Goal: Transaction & Acquisition: Purchase product/service

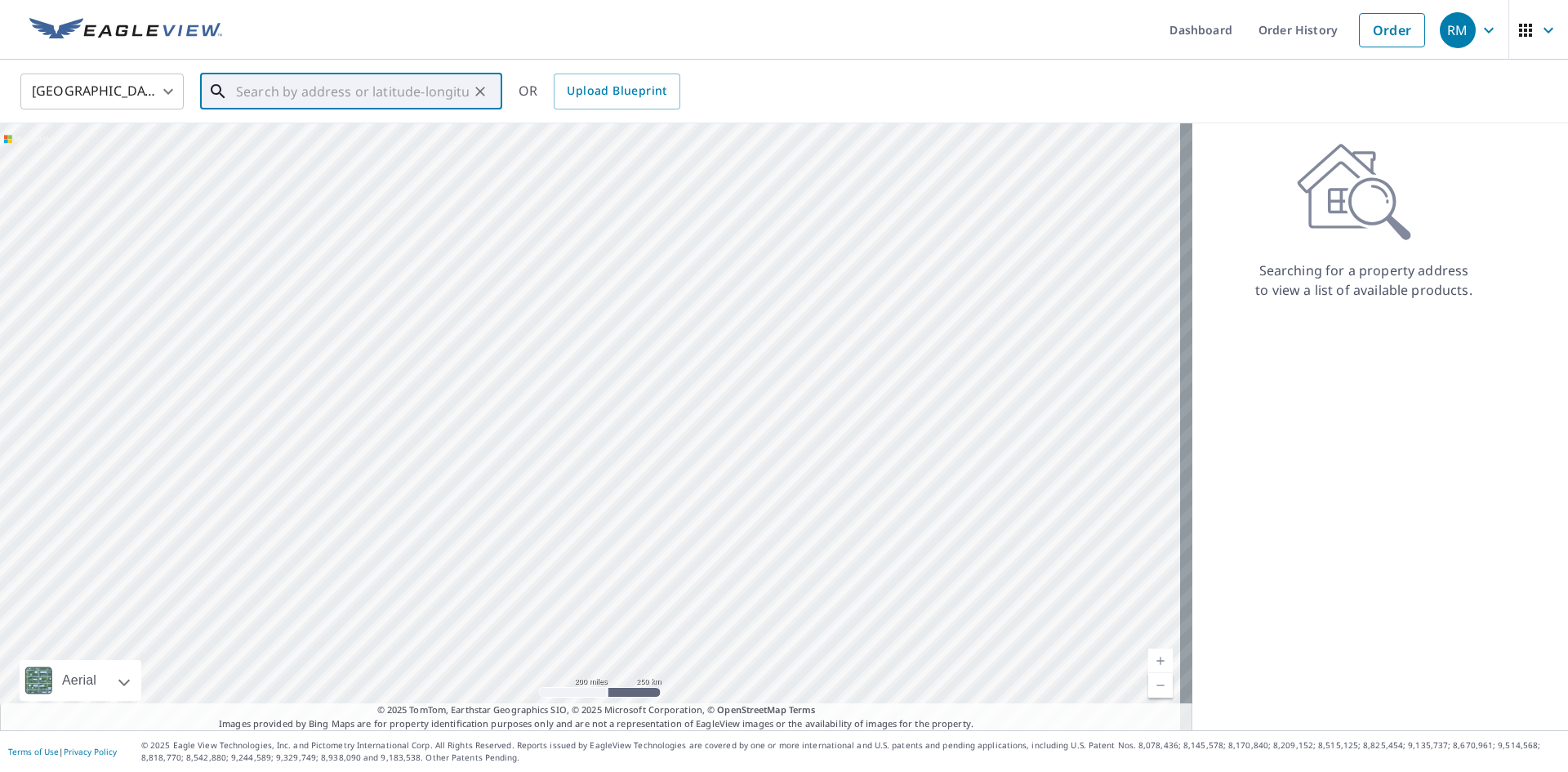
paste input "[STREET_ADDRESS]"
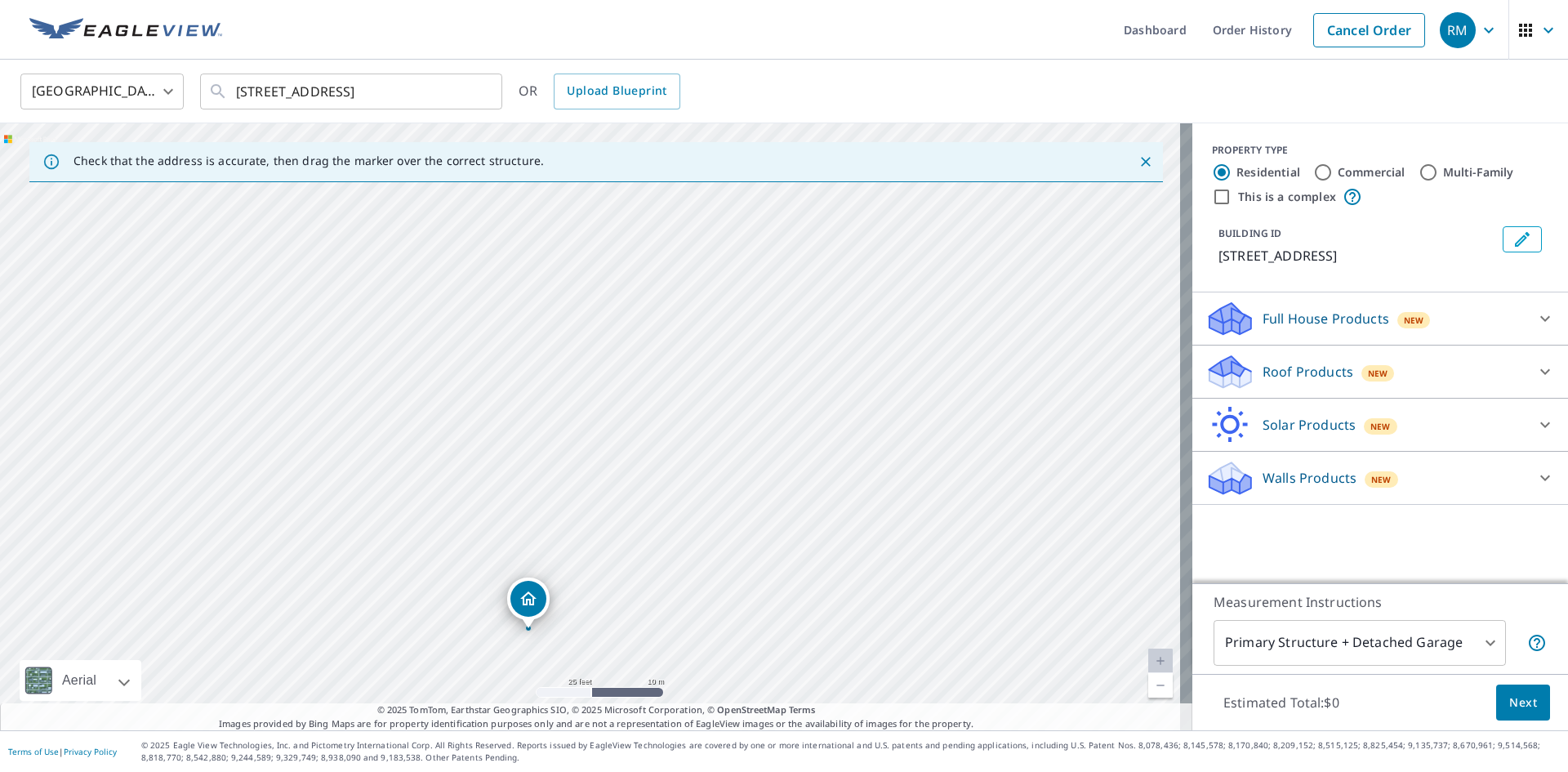
drag, startPoint x: 711, startPoint y: 387, endPoint x: 651, endPoint y: 357, distance: 67.1
click at [651, 361] on div "[STREET_ADDRESS]" at bounding box center [596, 427] width 1192 height 607
drag, startPoint x: 794, startPoint y: 393, endPoint x: 679, endPoint y: 452, distance: 129.3
click at [679, 452] on div "[STREET_ADDRESS]" at bounding box center [596, 427] width 1192 height 607
drag, startPoint x: 540, startPoint y: 468, endPoint x: 426, endPoint y: 339, distance: 172.2
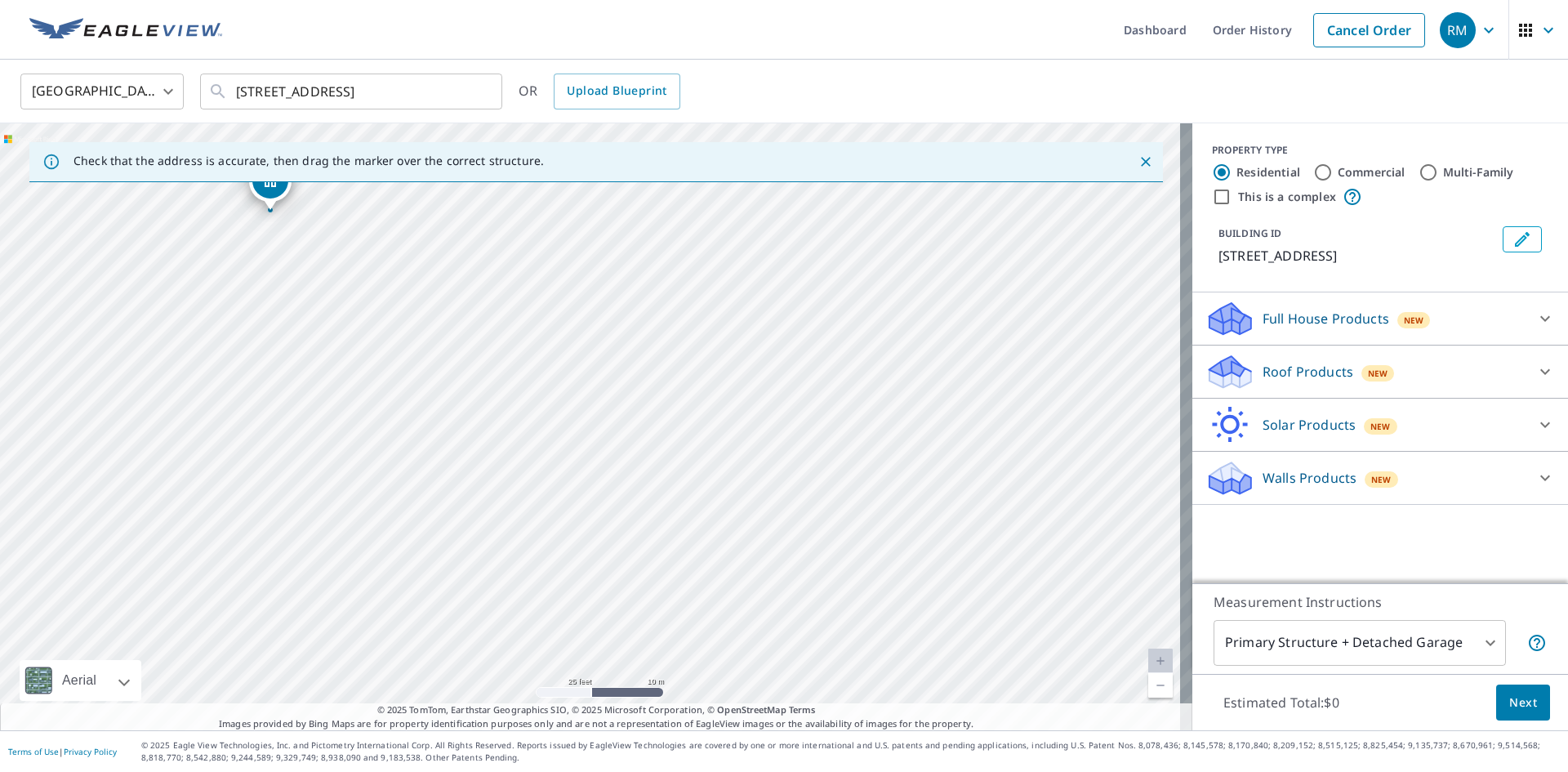
click at [426, 339] on div "[STREET_ADDRESS]" at bounding box center [596, 427] width 1192 height 607
drag, startPoint x: 706, startPoint y: 379, endPoint x: 805, endPoint y: 685, distance: 321.6
click at [805, 685] on div "[STREET_ADDRESS]" at bounding box center [596, 427] width 1192 height 607
drag, startPoint x: 640, startPoint y: 395, endPoint x: 634, endPoint y: 456, distance: 61.3
click at [634, 456] on div "[STREET_ADDRESS]" at bounding box center [596, 427] width 1192 height 607
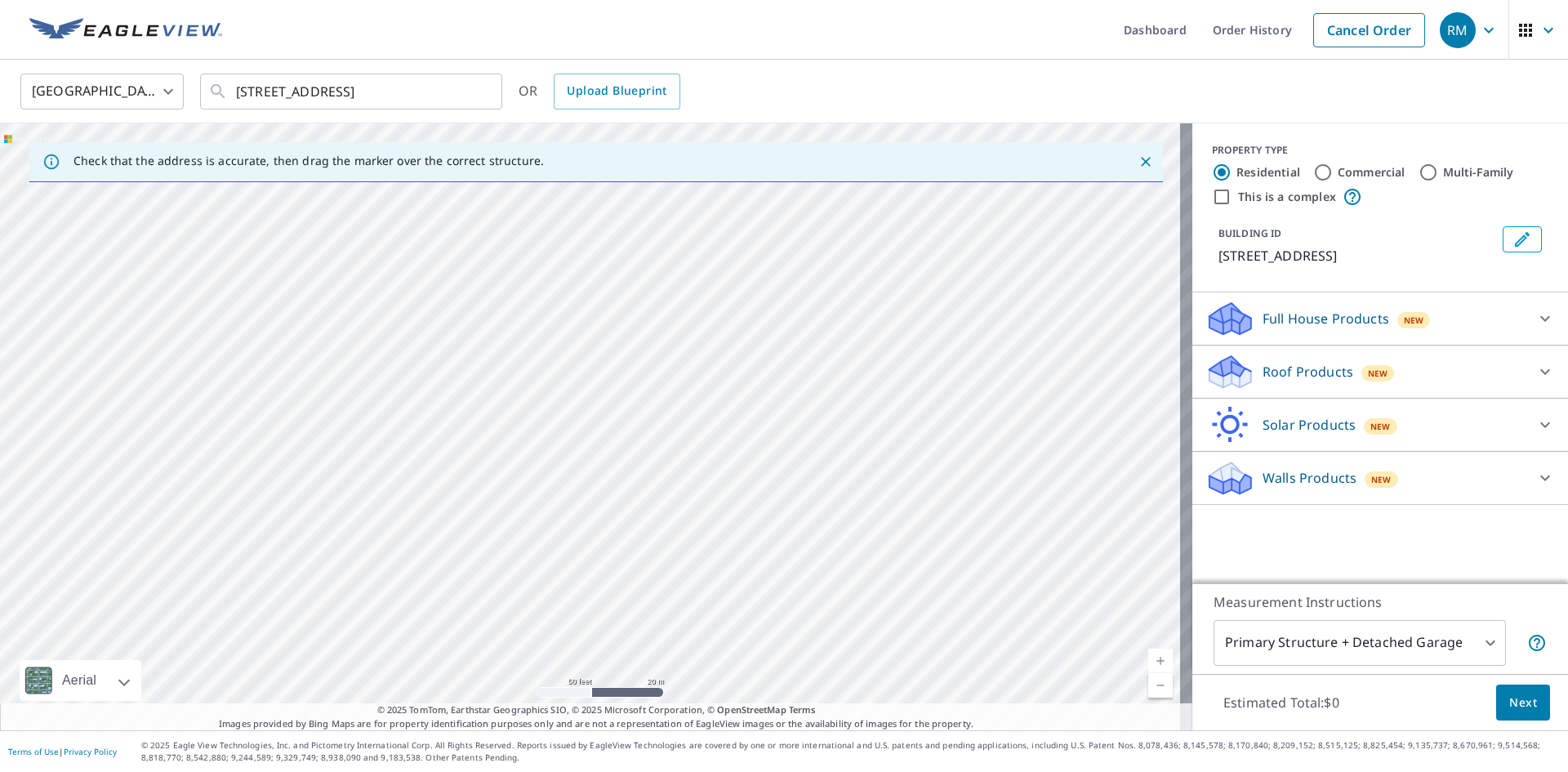
drag, startPoint x: 625, startPoint y: 428, endPoint x: 507, endPoint y: 526, distance: 153.4
click at [507, 526] on div "[STREET_ADDRESS]" at bounding box center [596, 427] width 1192 height 607
drag, startPoint x: 547, startPoint y: 395, endPoint x: 566, endPoint y: 305, distance: 92.0
click at [566, 305] on div "[STREET_ADDRESS]" at bounding box center [596, 427] width 1192 height 607
drag, startPoint x: 658, startPoint y: 392, endPoint x: 602, endPoint y: 477, distance: 101.8
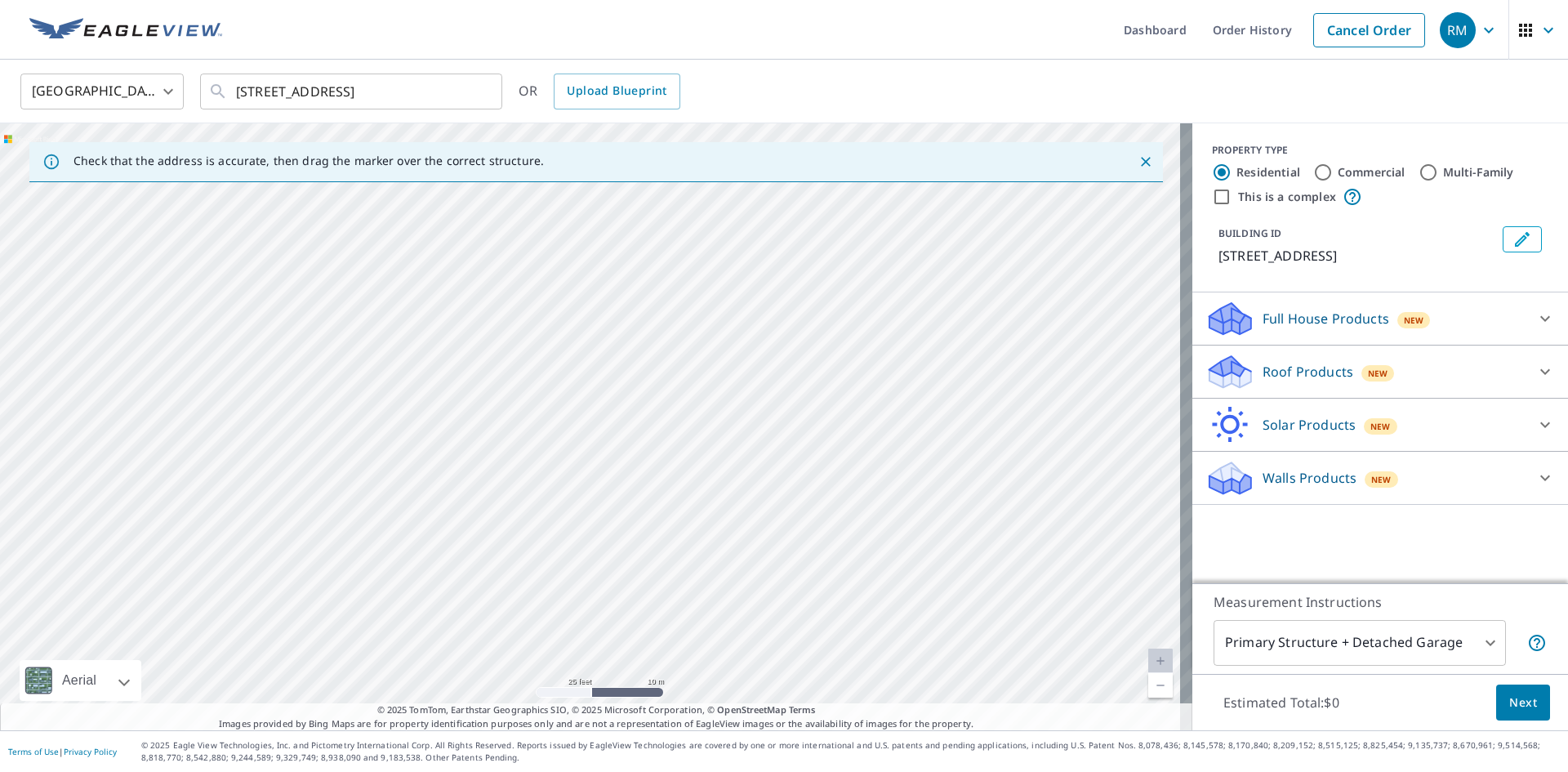
click at [602, 477] on div "[STREET_ADDRESS]" at bounding box center [596, 427] width 1192 height 607
click at [605, 444] on div "[STREET_ADDRESS]" at bounding box center [596, 427] width 1192 height 607
drag, startPoint x: 695, startPoint y: 542, endPoint x: 550, endPoint y: 639, distance: 174.5
click at [550, 639] on div "[STREET_ADDRESS]" at bounding box center [596, 427] width 1192 height 607
drag, startPoint x: 734, startPoint y: 349, endPoint x: 778, endPoint y: 218, distance: 138.2
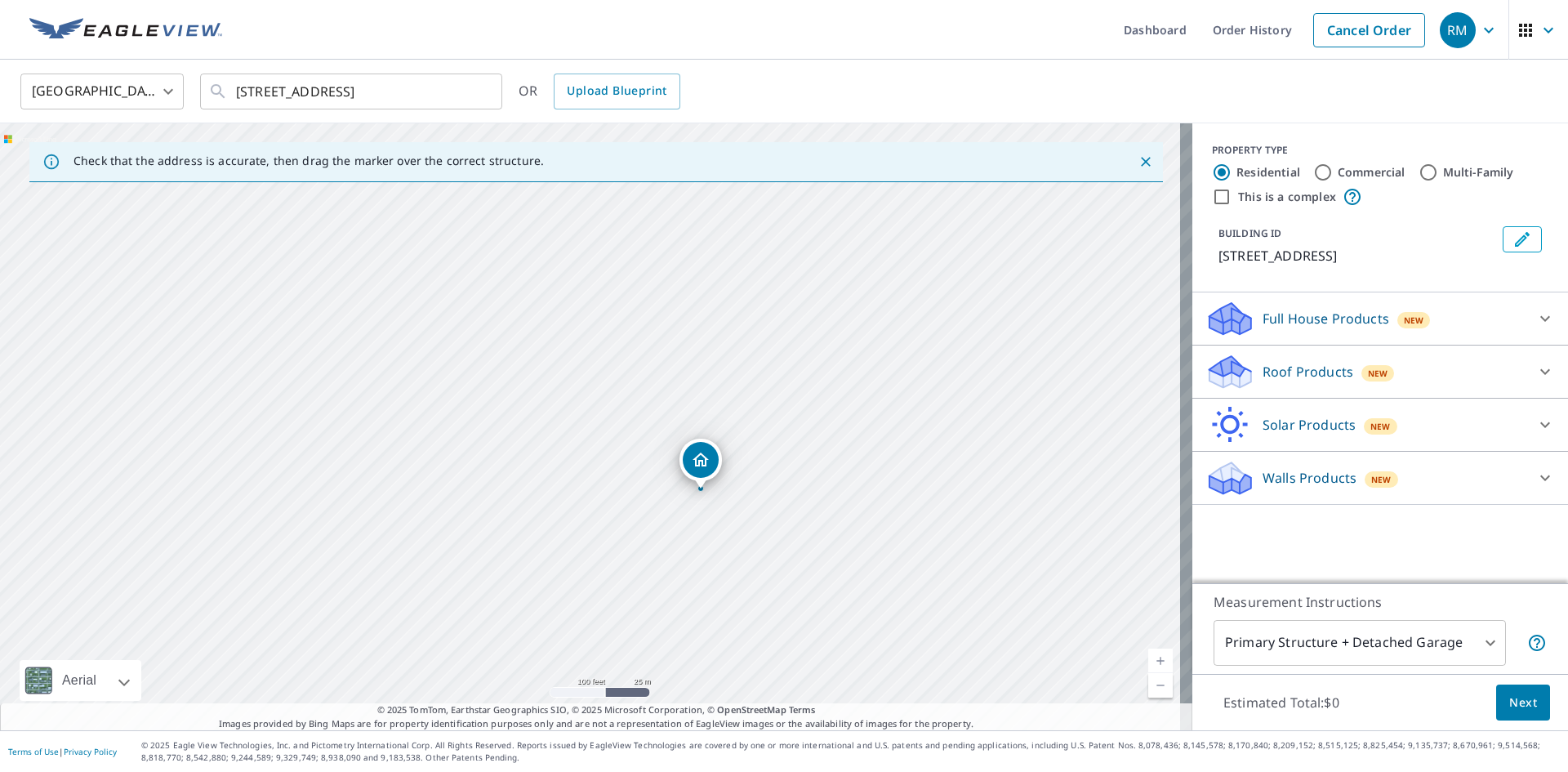
click at [778, 218] on div "[STREET_ADDRESS]" at bounding box center [596, 427] width 1192 height 607
drag, startPoint x: 763, startPoint y: 534, endPoint x: 439, endPoint y: 493, distance: 326.6
click at [430, 501] on div "[STREET_ADDRESS]" at bounding box center [596, 427] width 1192 height 607
drag, startPoint x: 578, startPoint y: 480, endPoint x: 640, endPoint y: 453, distance: 67.6
click at [640, 453] on div "[STREET_ADDRESS]" at bounding box center [596, 427] width 1192 height 607
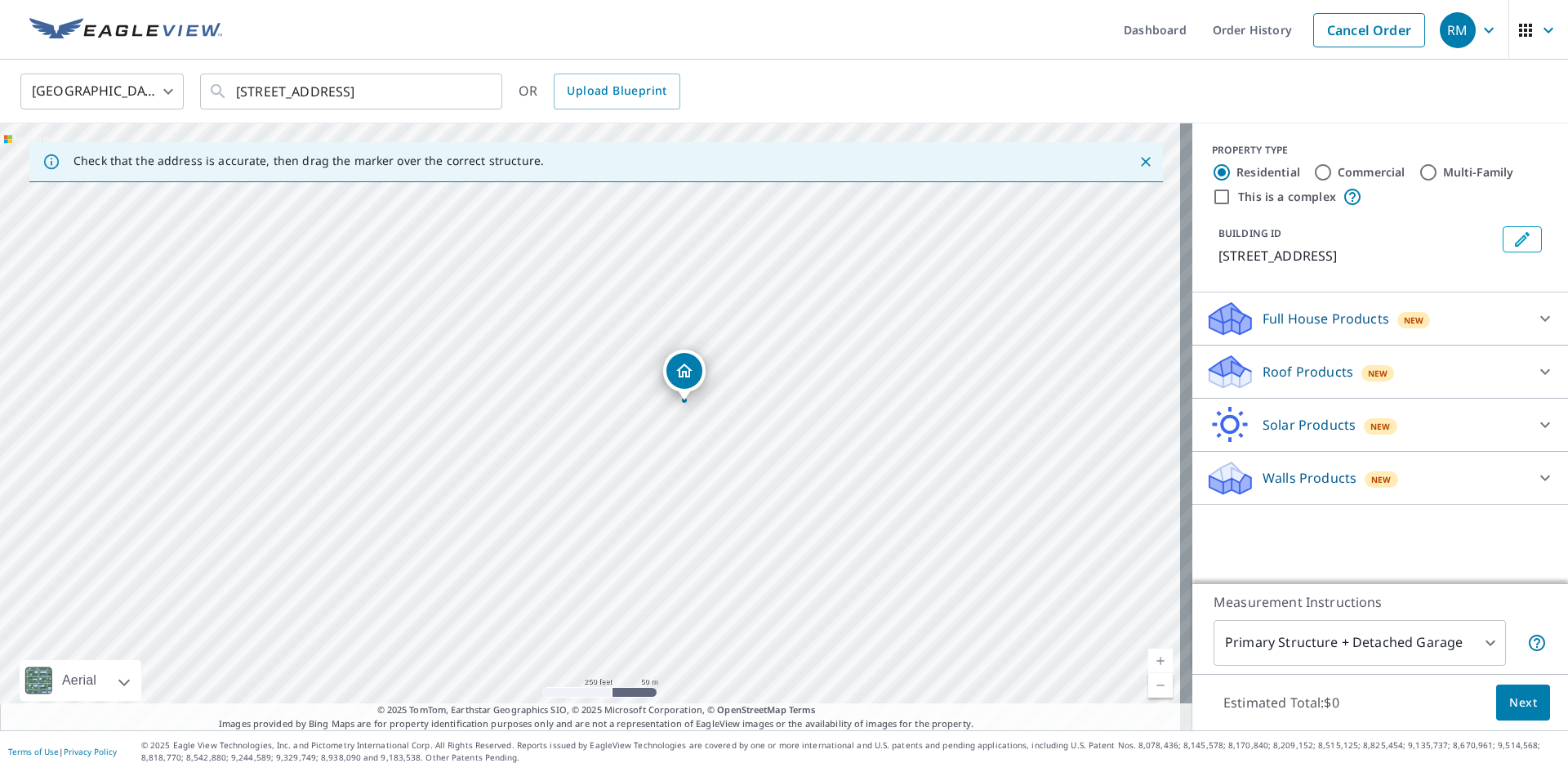
drag, startPoint x: 447, startPoint y: 502, endPoint x: 615, endPoint y: 467, distance: 171.6
click at [550, 532] on div "[STREET_ADDRESS]" at bounding box center [596, 427] width 1192 height 607
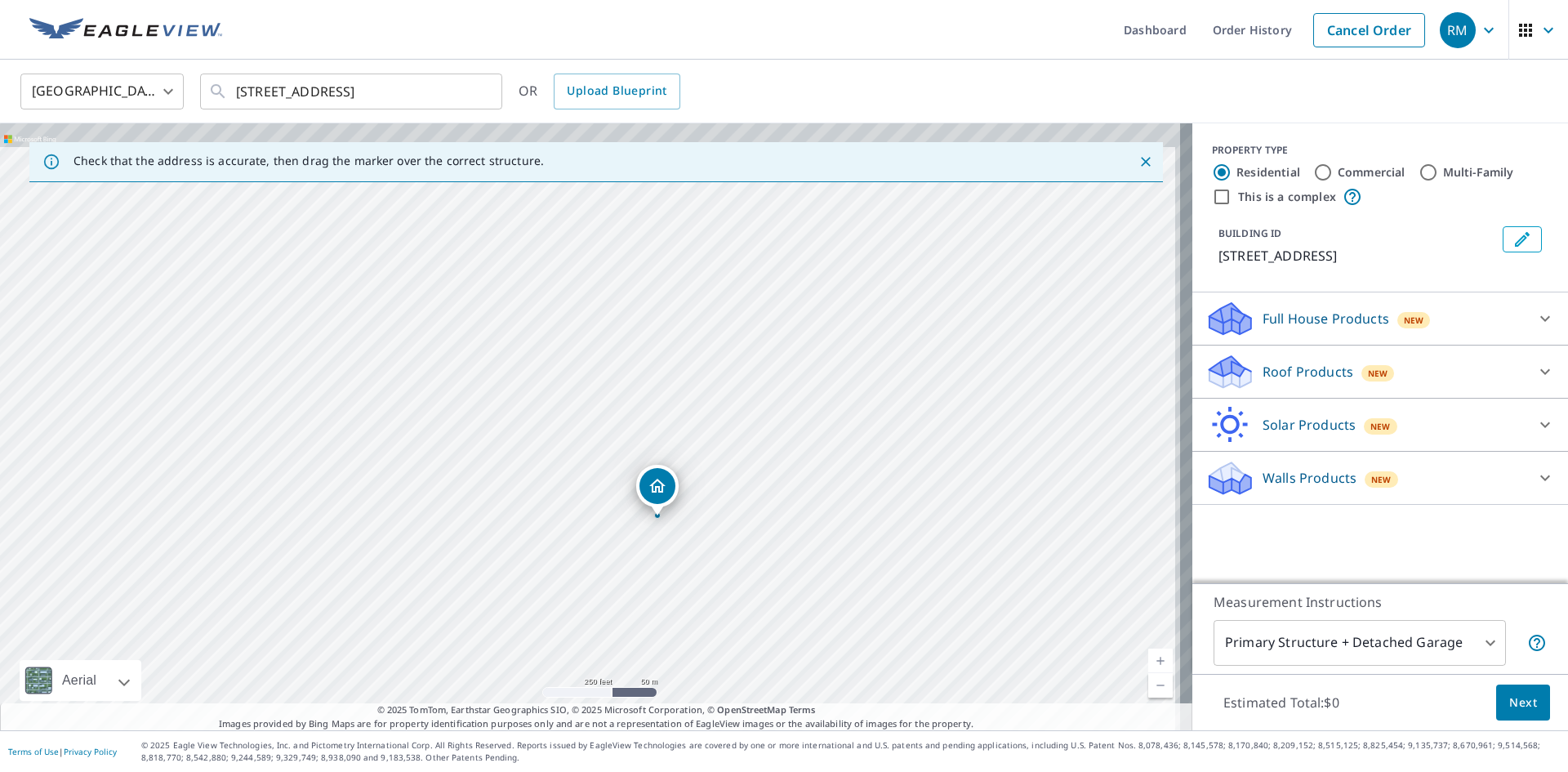
drag, startPoint x: 898, startPoint y: 335, endPoint x: 867, endPoint y: 459, distance: 127.8
click at [867, 459] on div "[STREET_ADDRESS]" at bounding box center [596, 427] width 1192 height 607
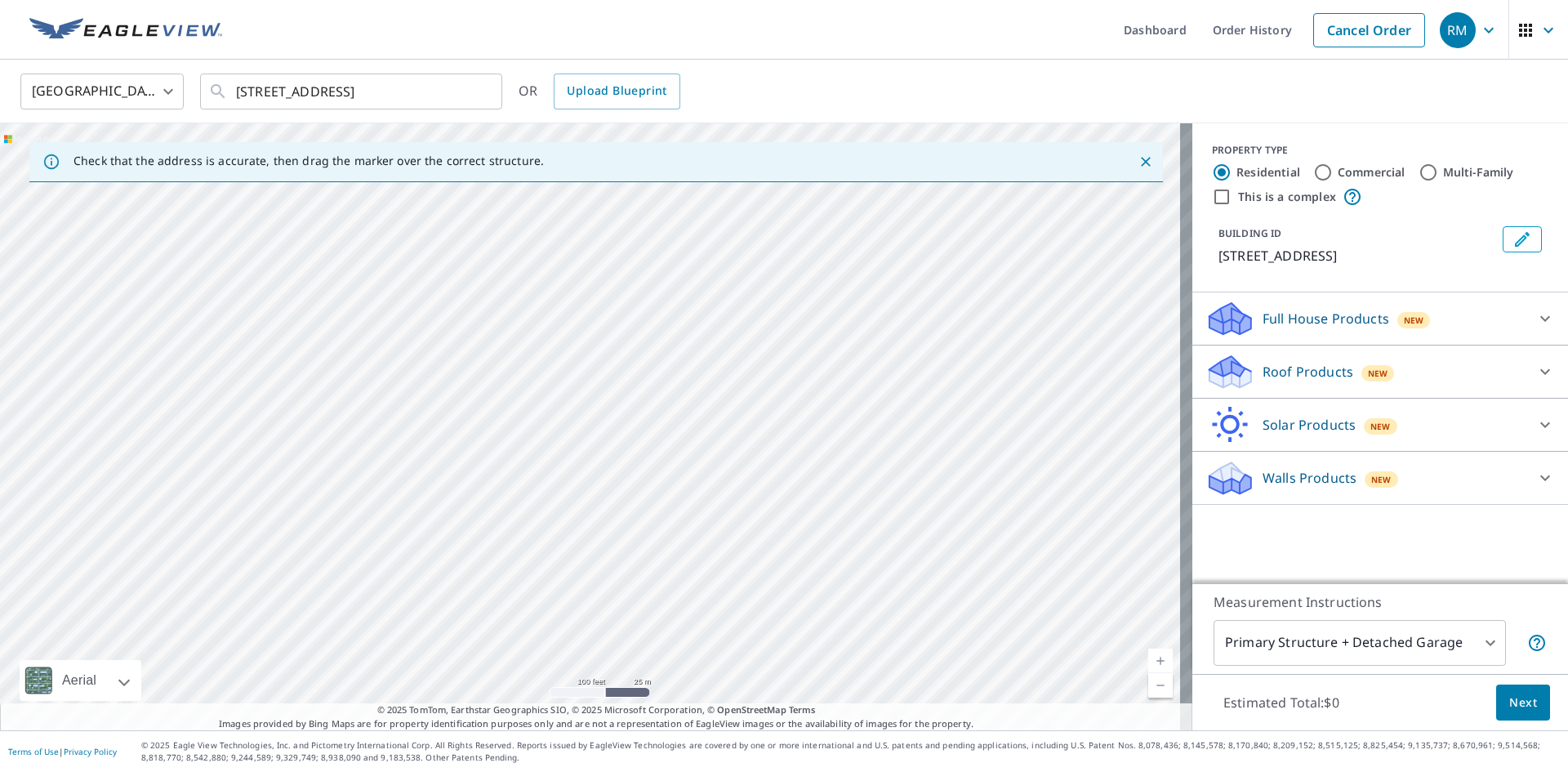
drag, startPoint x: 889, startPoint y: 364, endPoint x: 698, endPoint y: 637, distance: 333.2
click at [697, 639] on div "[STREET_ADDRESS]" at bounding box center [596, 427] width 1192 height 607
click at [413, 89] on input "[STREET_ADDRESS]" at bounding box center [352, 91] width 233 height 46
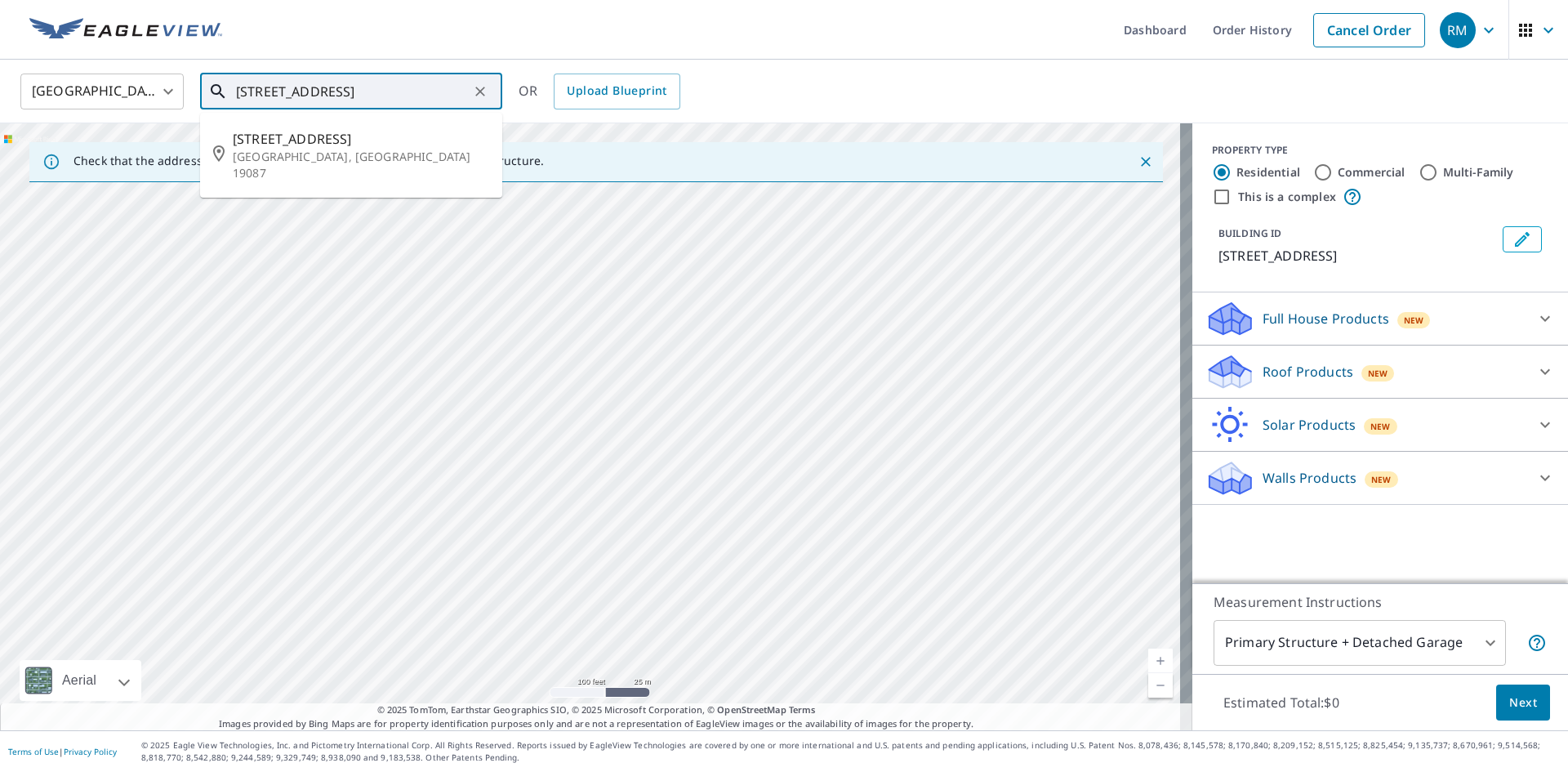
drag, startPoint x: 399, startPoint y: 89, endPoint x: 378, endPoint y: 92, distance: 21.2
click at [378, 90] on input "[STREET_ADDRESS]" at bounding box center [352, 91] width 233 height 46
click at [390, 133] on span "[STREET_ADDRESS]" at bounding box center [361, 139] width 256 height 19
type input "[STREET_ADDRESS]"
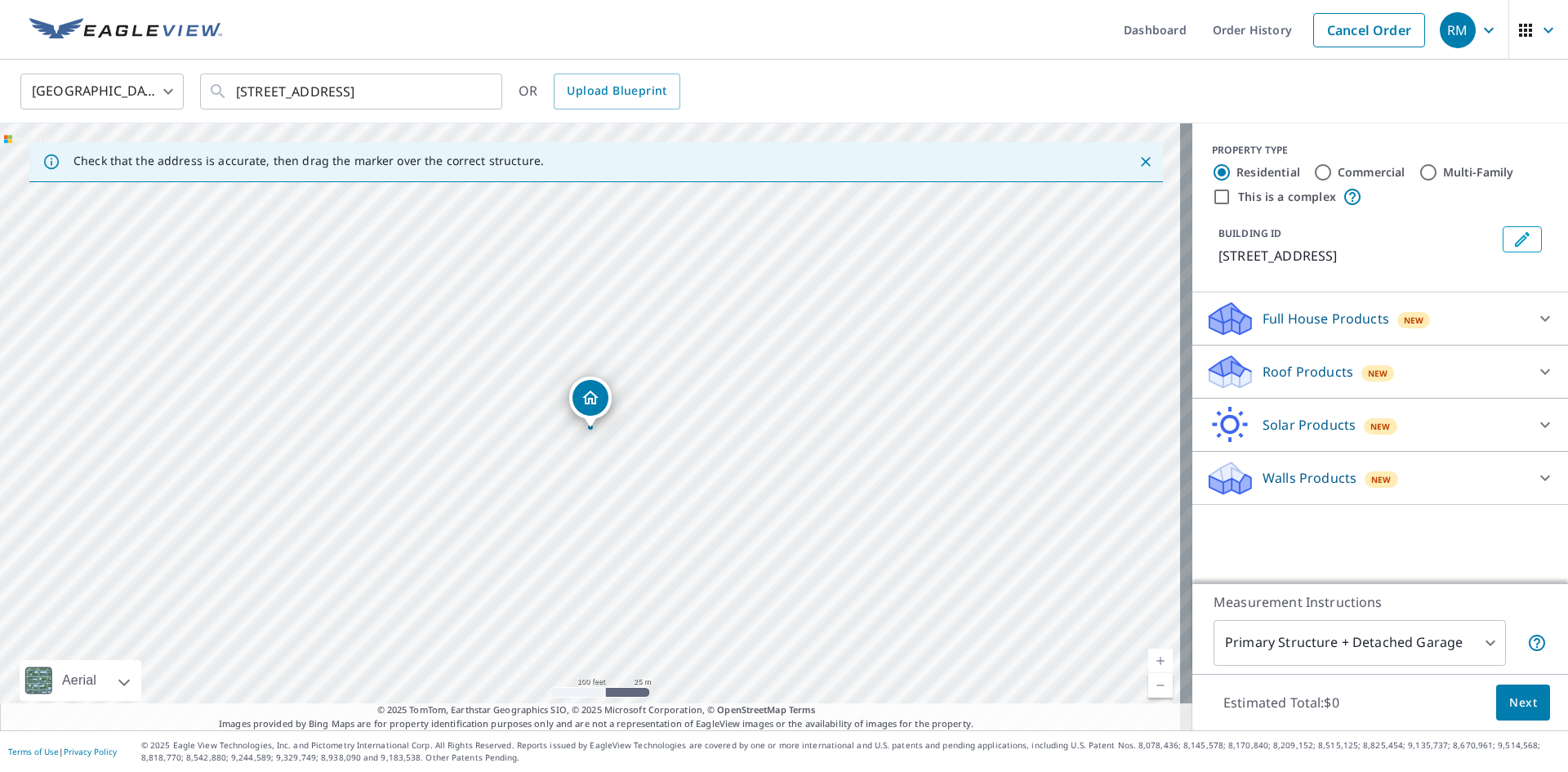
drag, startPoint x: 699, startPoint y: 461, endPoint x: 625, endPoint y: 581, distance: 141.0
click at [625, 581] on div "[STREET_ADDRESS]" at bounding box center [596, 427] width 1192 height 607
drag, startPoint x: 605, startPoint y: 632, endPoint x: 557, endPoint y: 588, distance: 65.1
click at [610, 692] on div "[STREET_ADDRESS]" at bounding box center [596, 427] width 1192 height 607
drag, startPoint x: 593, startPoint y: 561, endPoint x: 492, endPoint y: 270, distance: 308.0
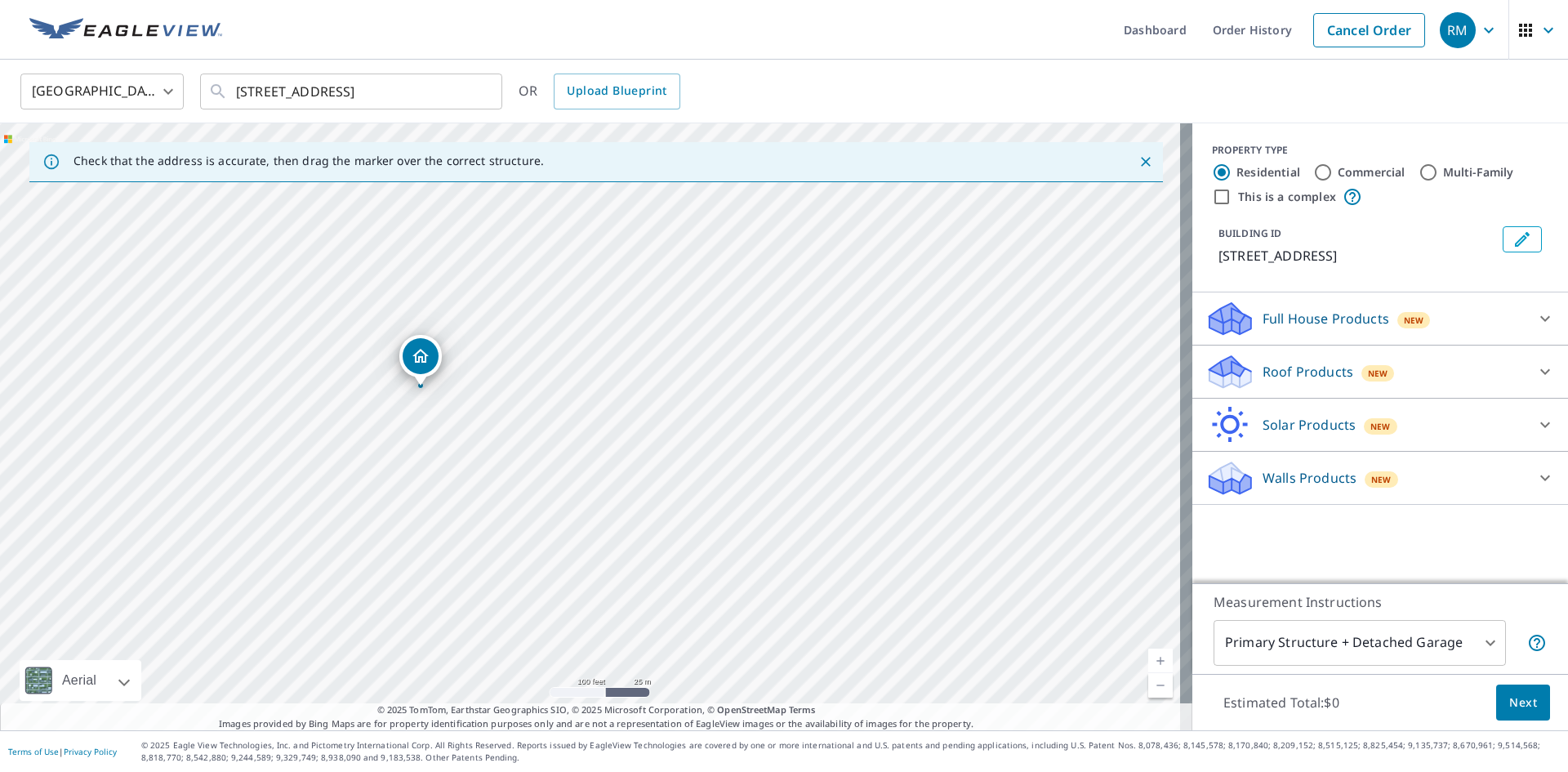
click at [500, 258] on div "[STREET_ADDRESS]" at bounding box center [596, 427] width 1192 height 607
drag, startPoint x: 611, startPoint y: 491, endPoint x: 512, endPoint y: 498, distance: 99.2
click at [512, 498] on div "[STREET_ADDRESS]" at bounding box center [596, 427] width 1192 height 607
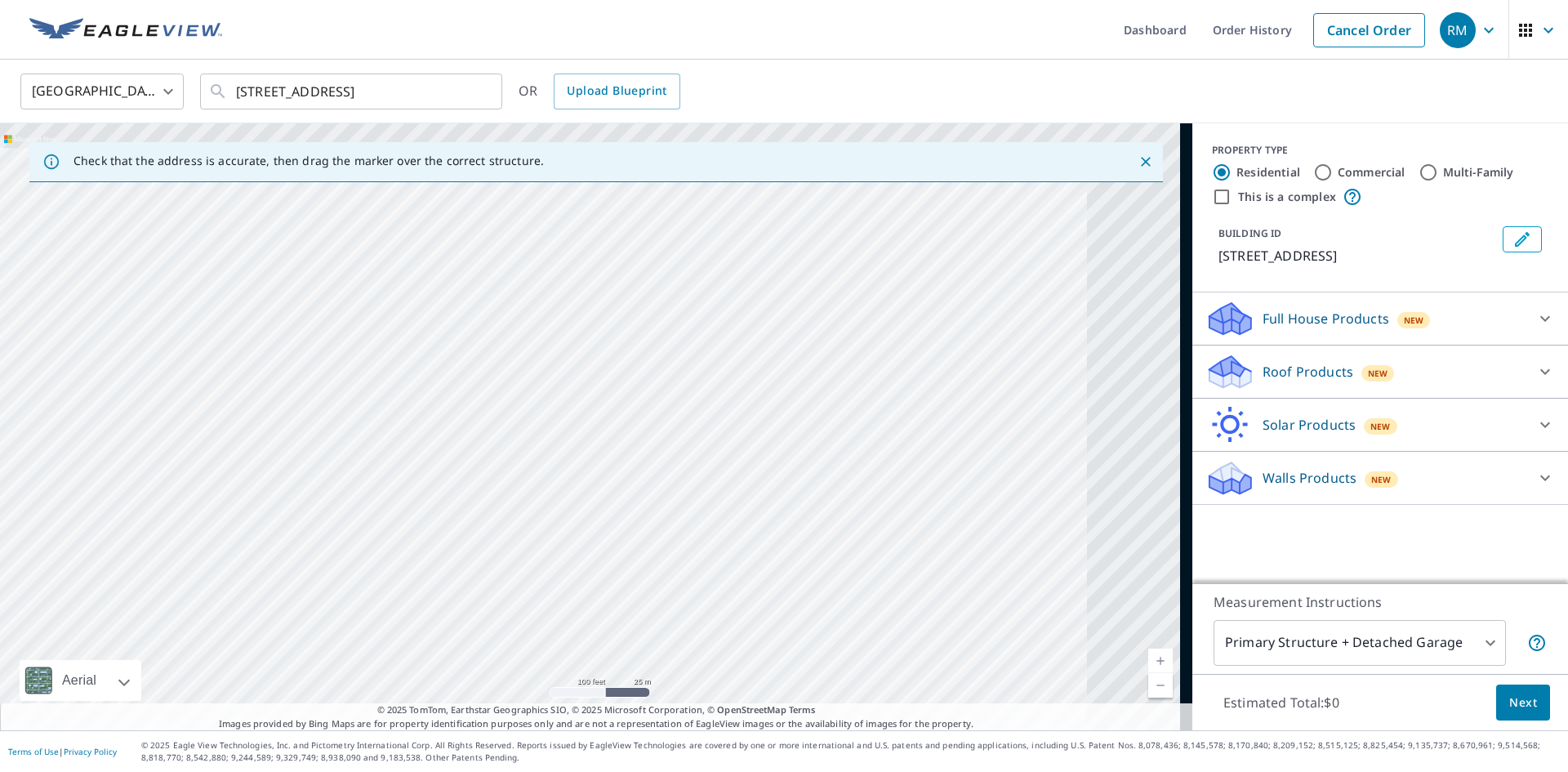
drag, startPoint x: 695, startPoint y: 411, endPoint x: 335, endPoint y: 724, distance: 477.0
click at [335, 724] on div "Check that the address is accurate, then drag the marker over the correct struc…" at bounding box center [596, 427] width 1192 height 607
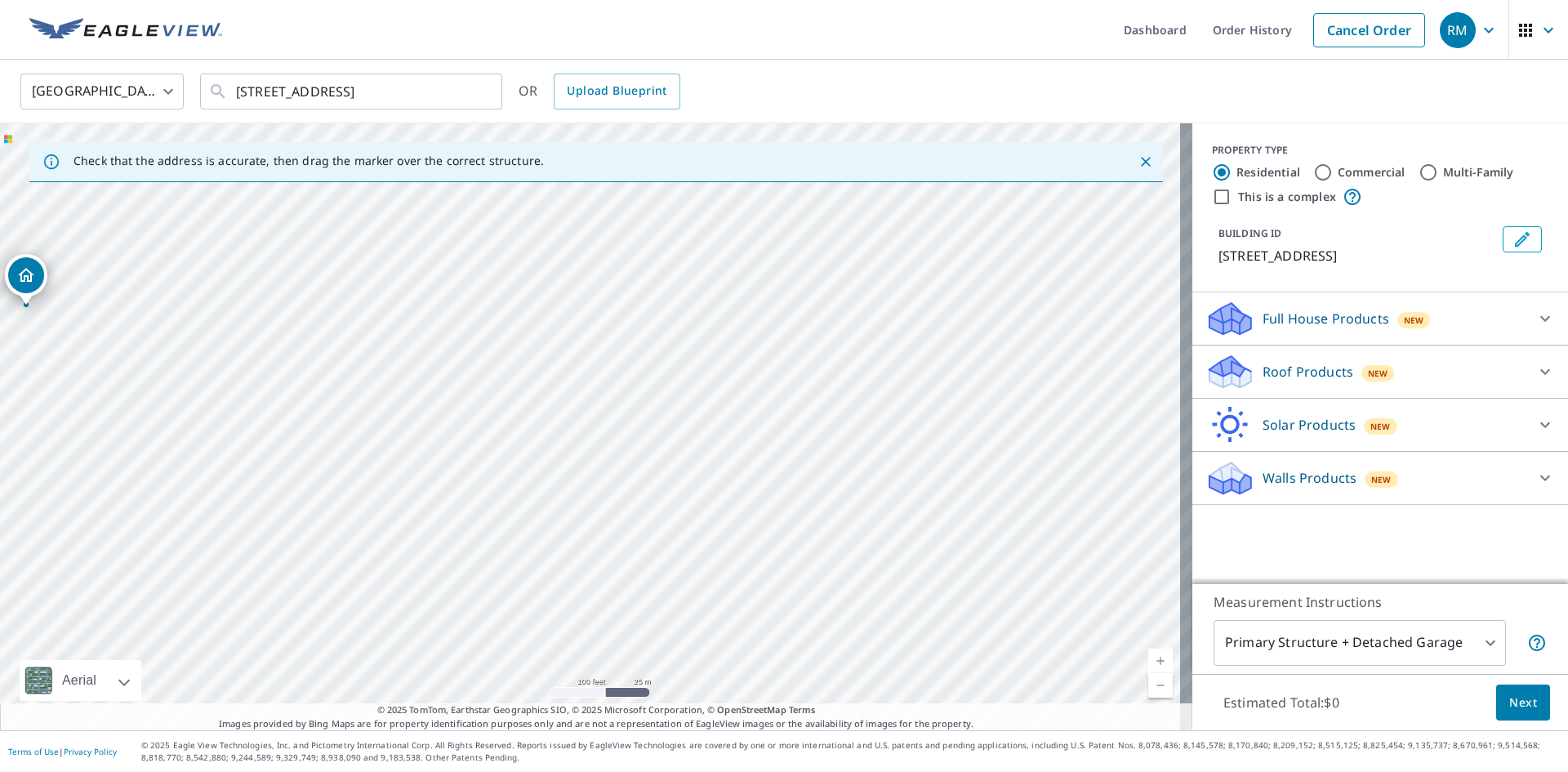
drag, startPoint x: 583, startPoint y: 308, endPoint x: 454, endPoint y: 494, distance: 226.4
click at [454, 494] on div "[STREET_ADDRESS]" at bounding box center [596, 427] width 1192 height 607
drag, startPoint x: 799, startPoint y: 333, endPoint x: 479, endPoint y: 72, distance: 412.9
click at [479, 69] on div "United States [GEOGRAPHIC_DATA] ​ [STREET_ADDRESS] ​ OR Upload Blueprint Check …" at bounding box center [784, 395] width 1568 height 671
drag, startPoint x: 442, startPoint y: 419, endPoint x: 420, endPoint y: 141, distance: 278.9
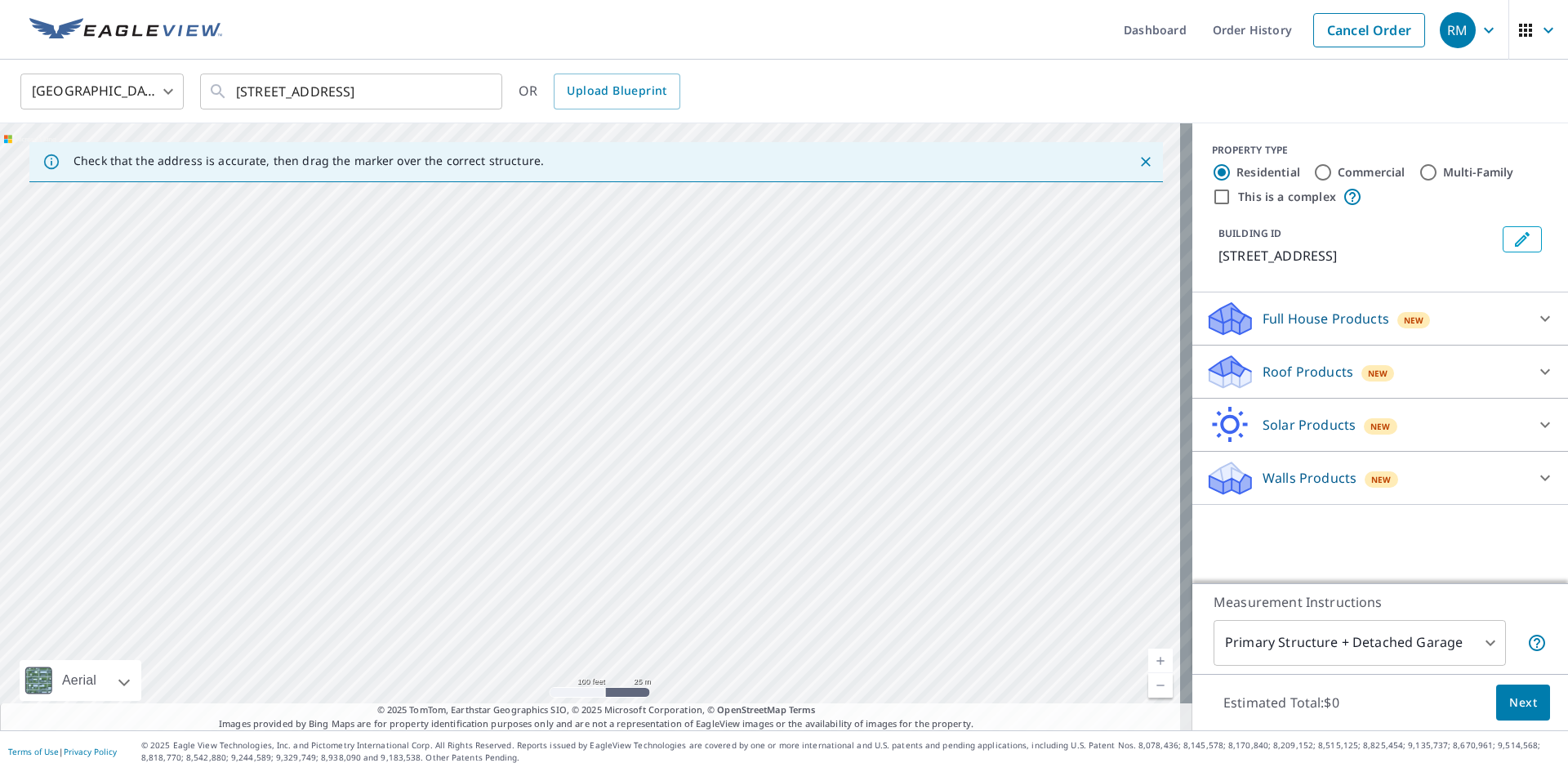
click at [420, 141] on div "Check that the address is accurate, then drag the marker over the correct struc…" at bounding box center [596, 427] width 1192 height 607
drag, startPoint x: 331, startPoint y: 482, endPoint x: 500, endPoint y: 124, distance: 395.9
click at [500, 124] on div "[STREET_ADDRESS]" at bounding box center [596, 427] width 1192 height 607
drag, startPoint x: 437, startPoint y: 521, endPoint x: 517, endPoint y: 19, distance: 508.3
click at [517, 19] on div "Dashboard Order History Cancel Order RM [GEOGRAPHIC_DATA] [GEOGRAPHIC_DATA] ​ […" at bounding box center [784, 386] width 1568 height 772
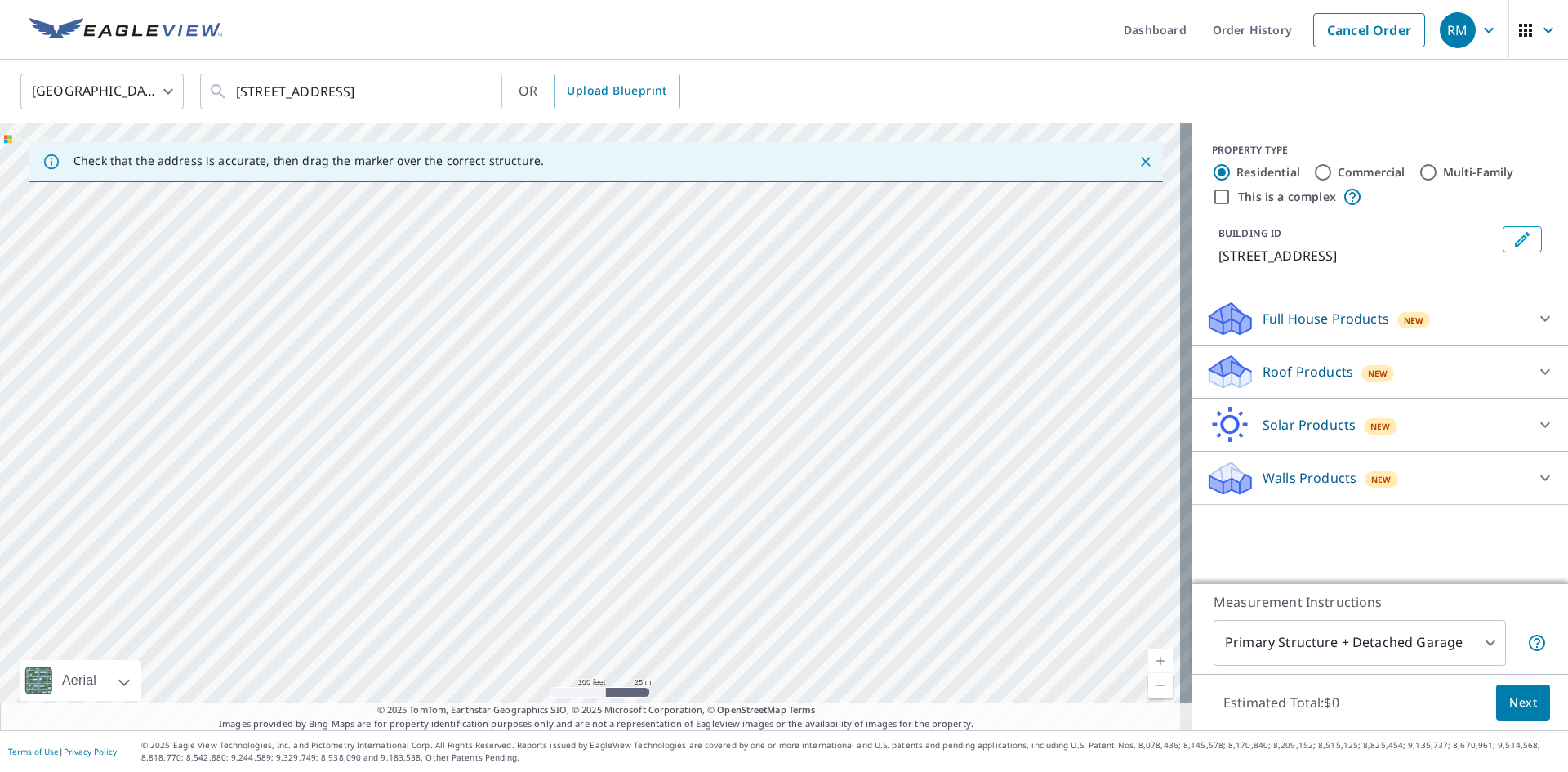
drag, startPoint x: 599, startPoint y: 293, endPoint x: 514, endPoint y: 230, distance: 105.8
click at [515, 231] on div "[STREET_ADDRESS]" at bounding box center [596, 427] width 1192 height 607
drag, startPoint x: 645, startPoint y: 444, endPoint x: 587, endPoint y: 425, distance: 61.0
click at [587, 425] on div "[STREET_ADDRESS]" at bounding box center [596, 427] width 1192 height 607
click at [608, 430] on div "[STREET_ADDRESS]" at bounding box center [596, 427] width 1192 height 607
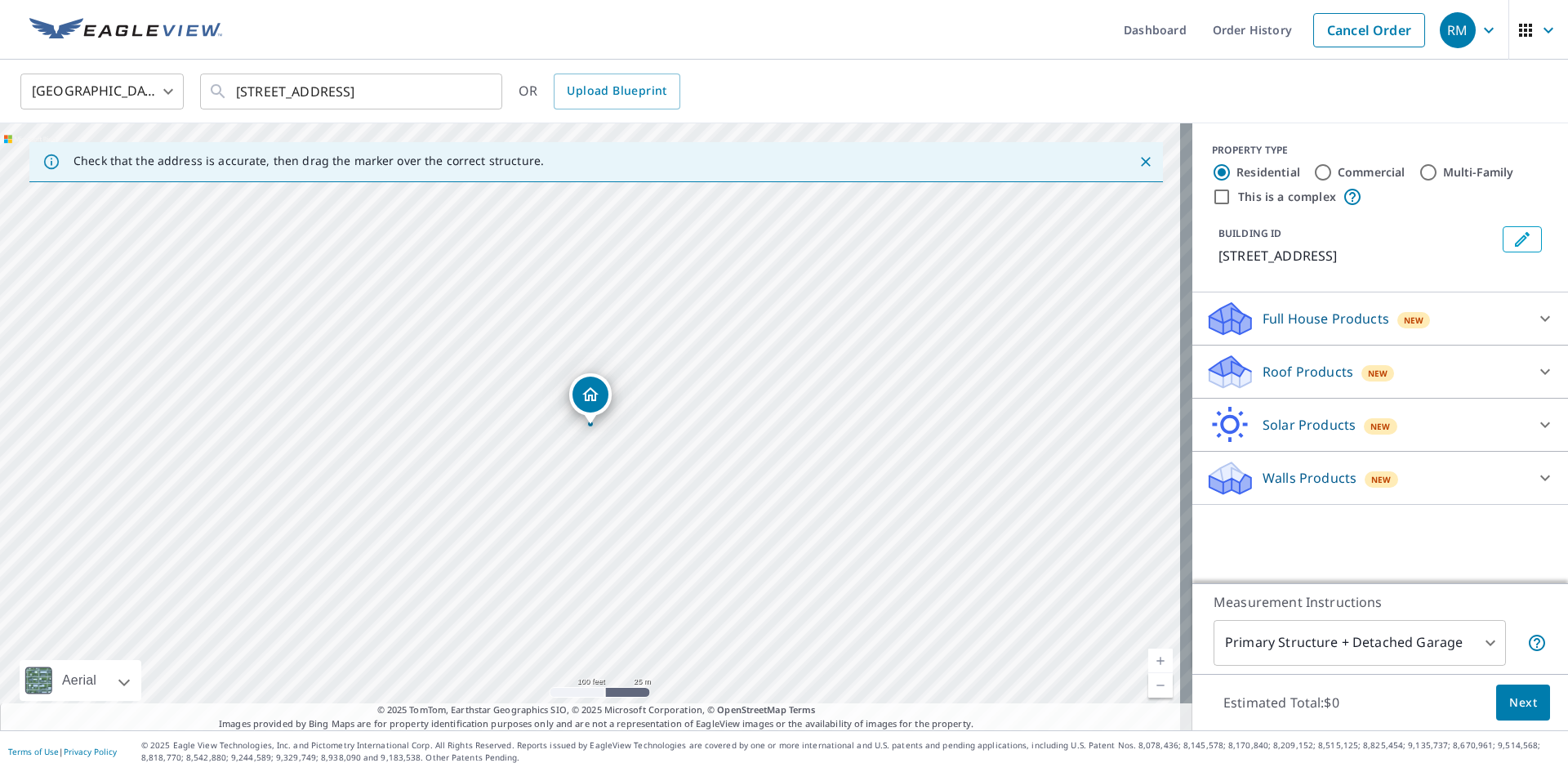
click at [605, 433] on div "[STREET_ADDRESS]" at bounding box center [596, 427] width 1192 height 607
drag, startPoint x: 593, startPoint y: 401, endPoint x: 640, endPoint y: 624, distance: 227.9
drag, startPoint x: 590, startPoint y: 394, endPoint x: 988, endPoint y: 565, distance: 433.2
click at [603, 407] on icon "Dropped pin, building 1, Residential property, 175 King Of Prussia Rd Wayne, PA…" at bounding box center [603, 409] width 19 height 19
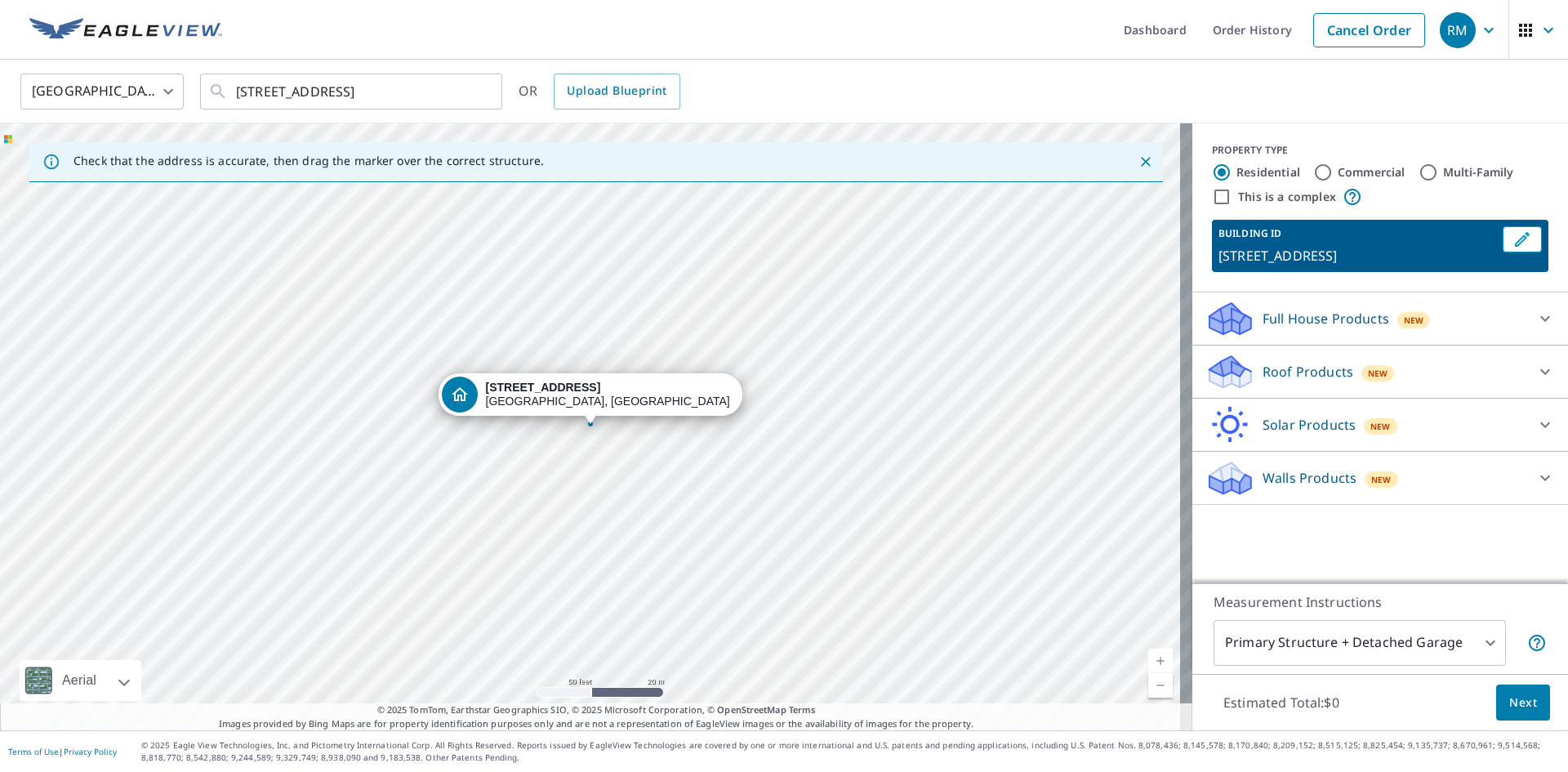
click at [1369, 367] on span "New" at bounding box center [1378, 373] width 20 height 13
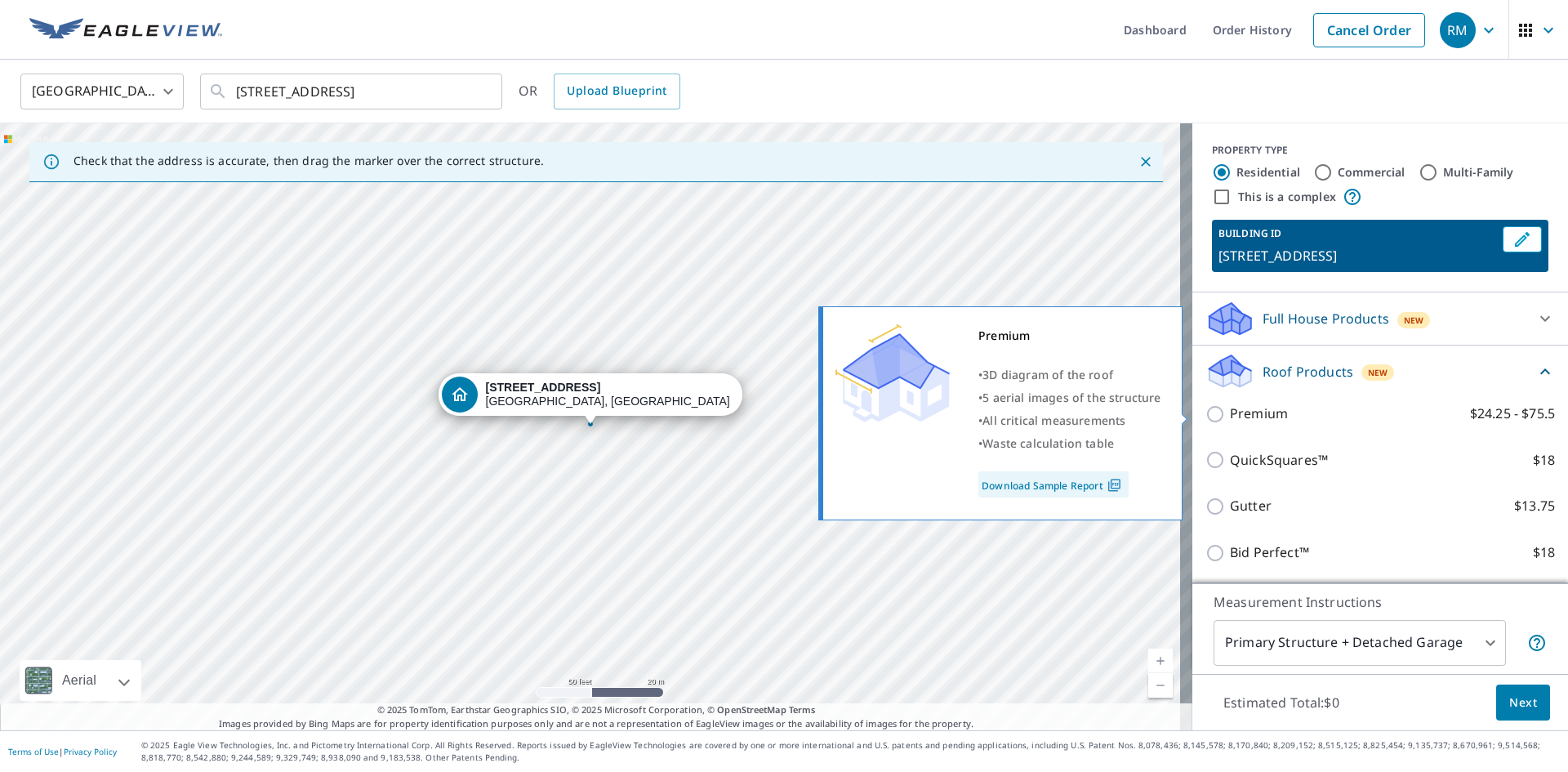
click at [1217, 410] on input "Premium $24.25 - $75.5" at bounding box center [1218, 415] width 25 height 19
checkbox input "true"
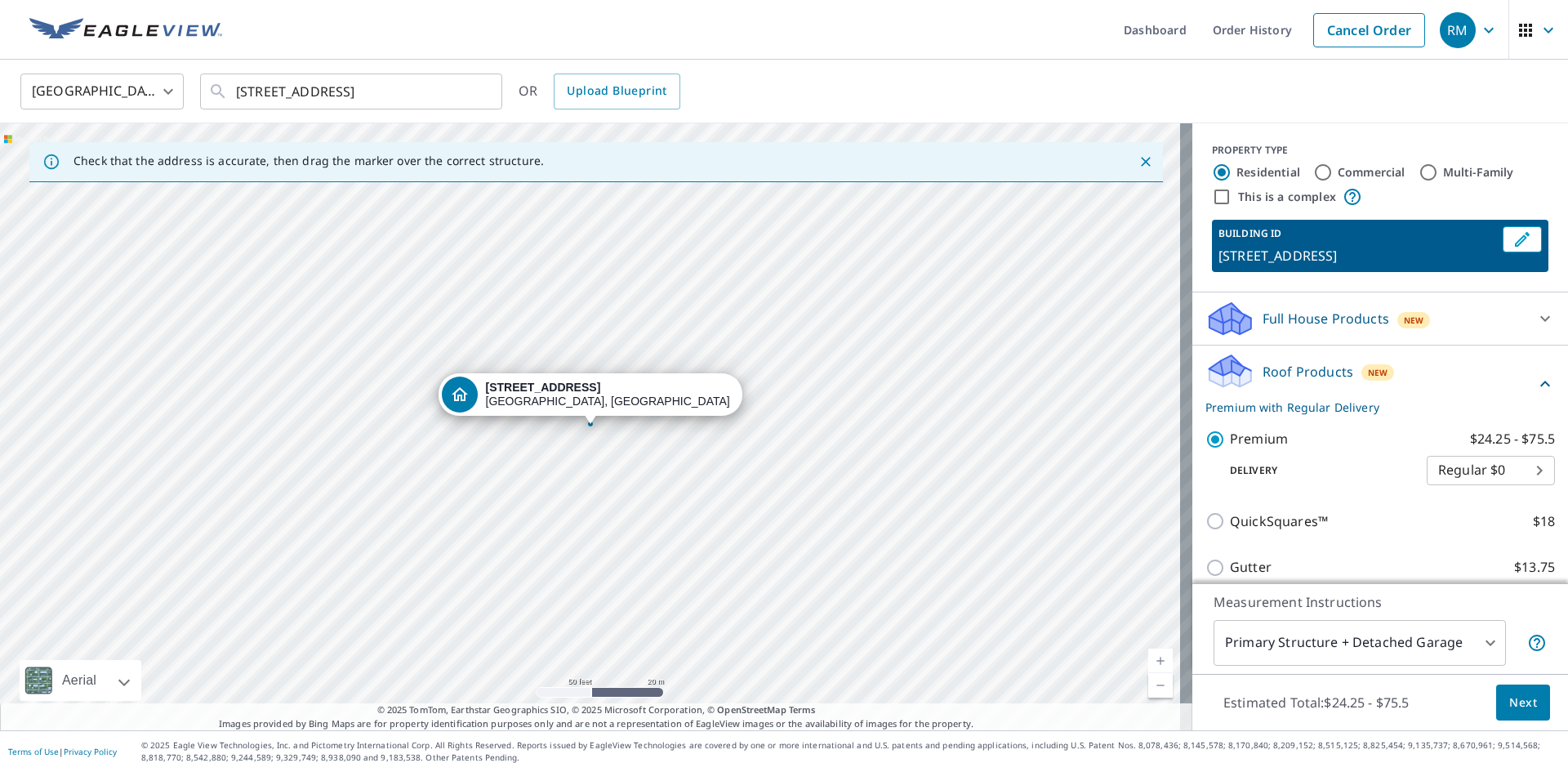
click at [1536, 699] on button "Next" at bounding box center [1523, 703] width 54 height 37
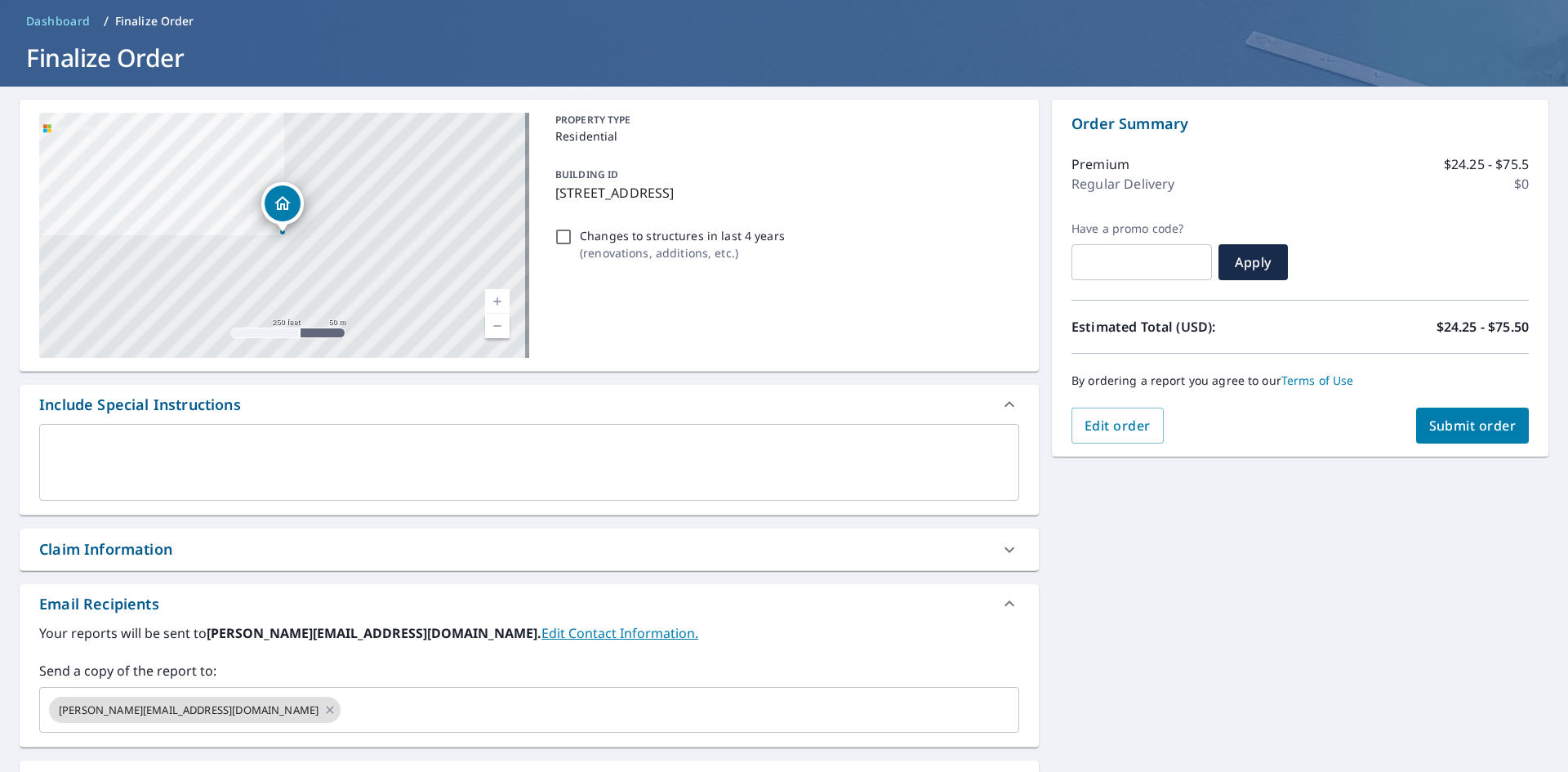
scroll to position [245, 0]
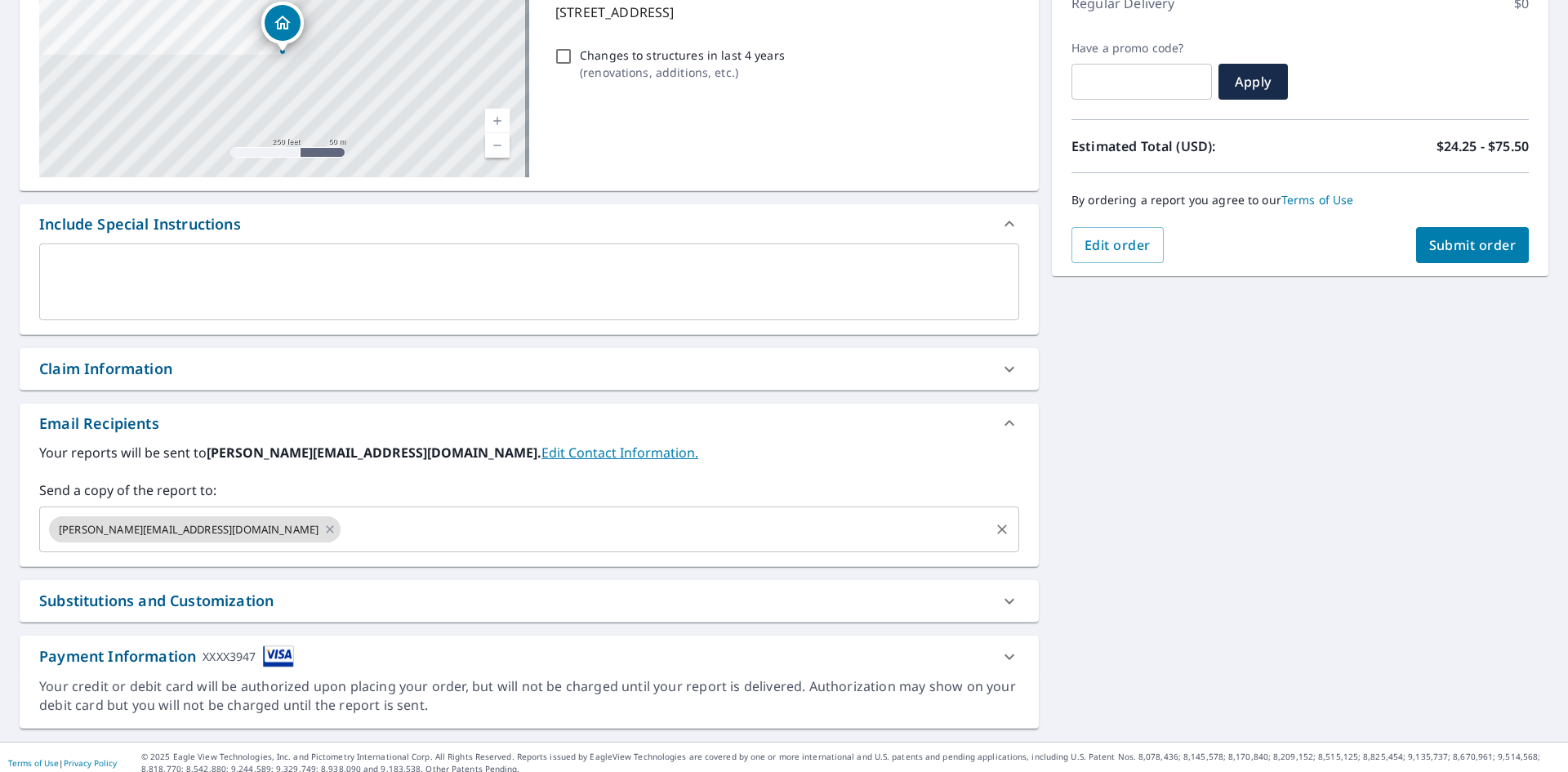
click at [343, 535] on input "text" at bounding box center [665, 529] width 644 height 31
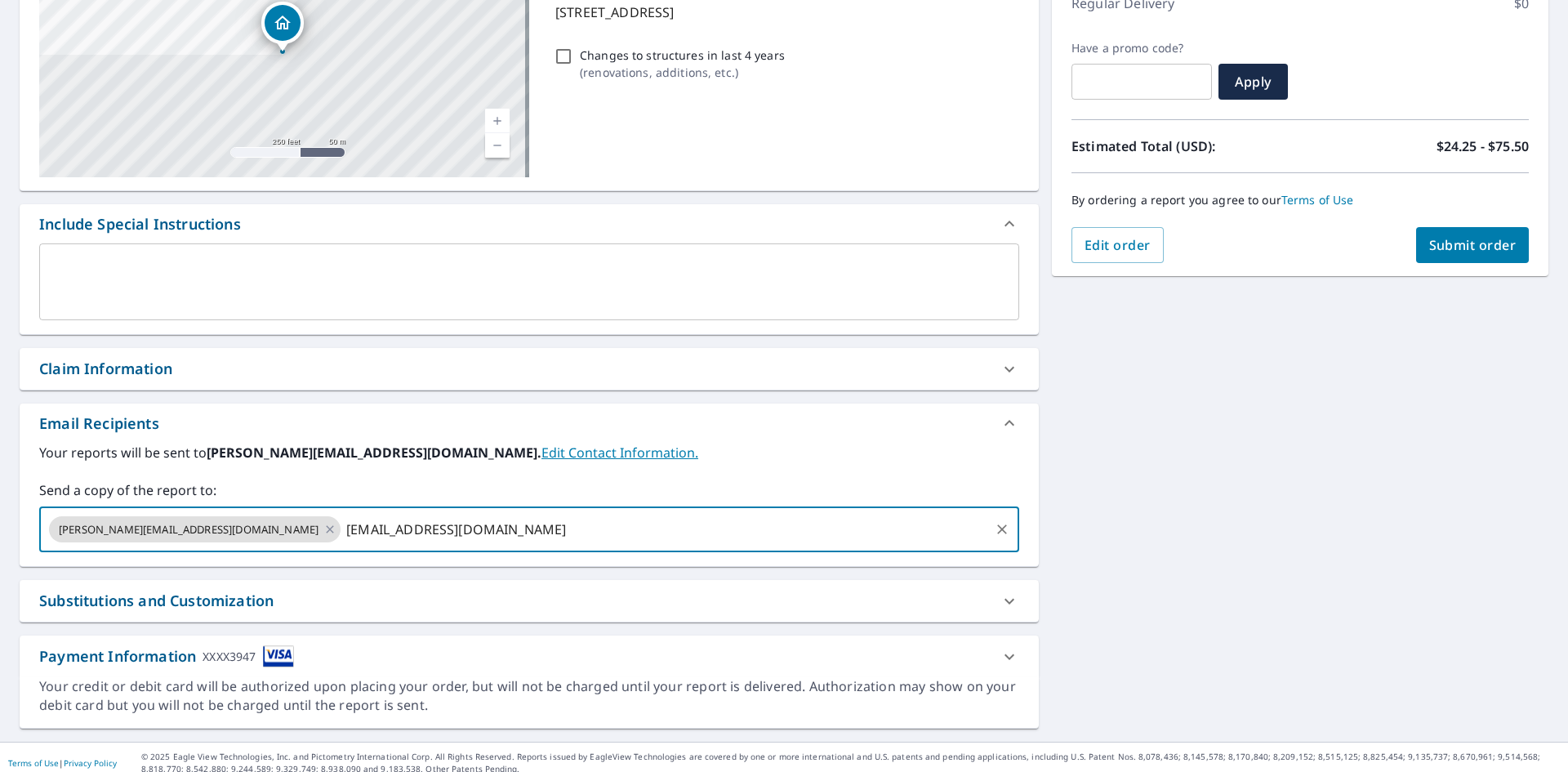
type input "[EMAIL_ADDRESS][DOMAIN_NAME]"
checkbox input "true"
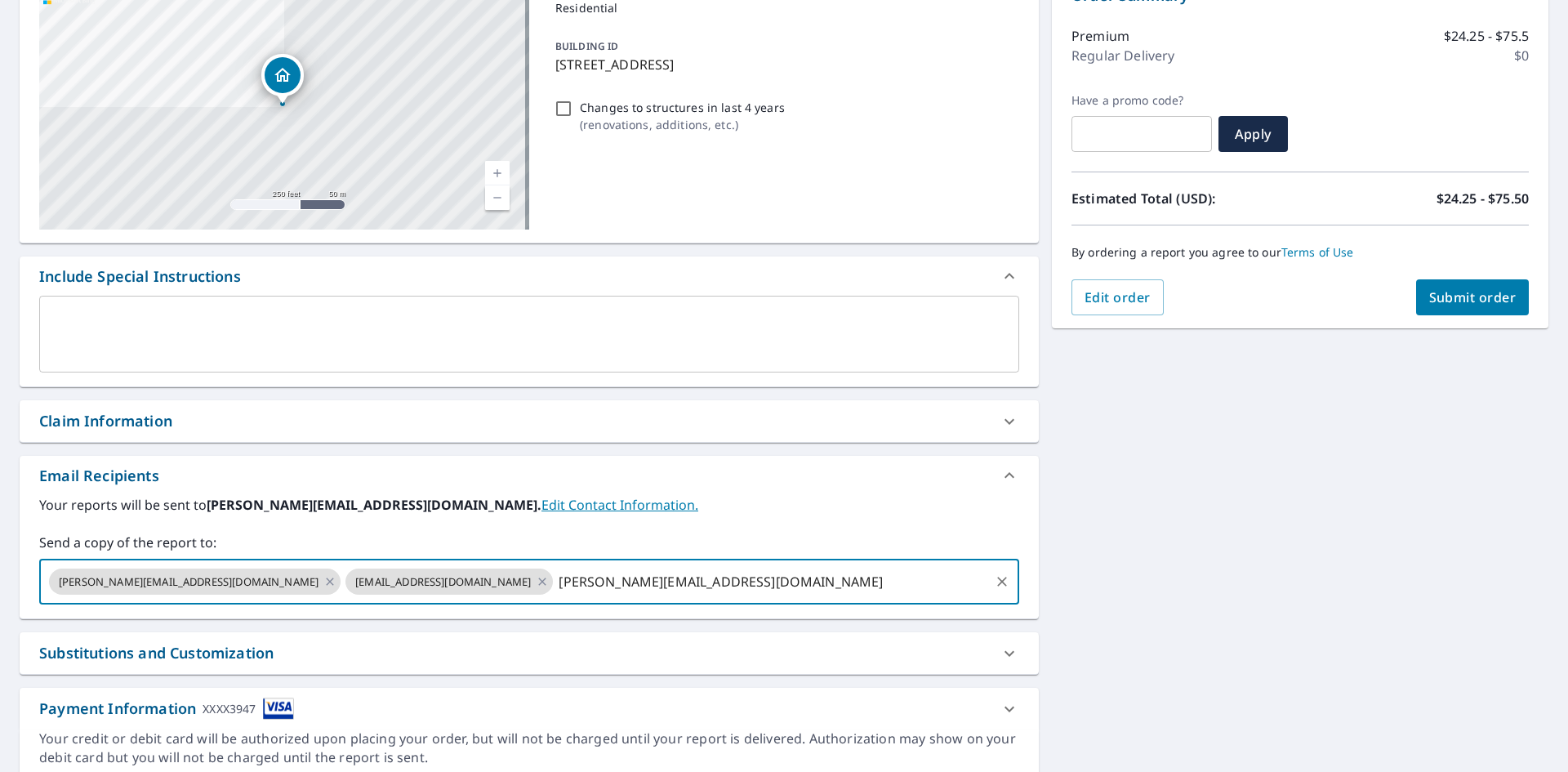
scroll to position [163, 0]
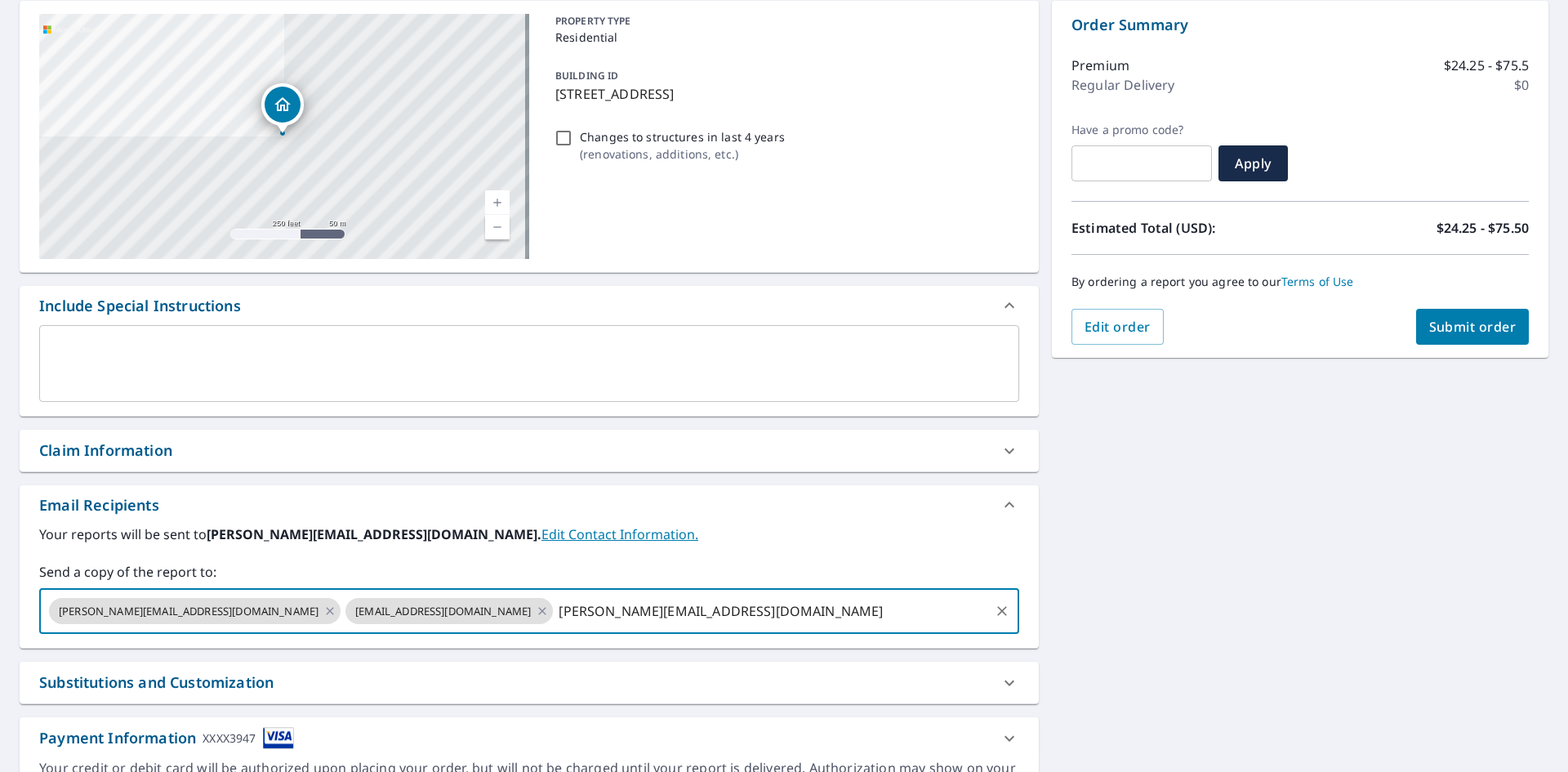
click at [614, 606] on input "[PERSON_NAME][EMAIL_ADDRESS][DOMAIN_NAME]" at bounding box center [772, 610] width 432 height 31
click at [556, 610] on input "[PERSON_NAME][EMAIL_ADDRESS][DOMAIN_NAME]" at bounding box center [772, 610] width 432 height 31
click at [558, 616] on input "[PERSON_NAME][EMAIL_ADDRESS][DOMAIN_NAME]" at bounding box center [772, 610] width 432 height 31
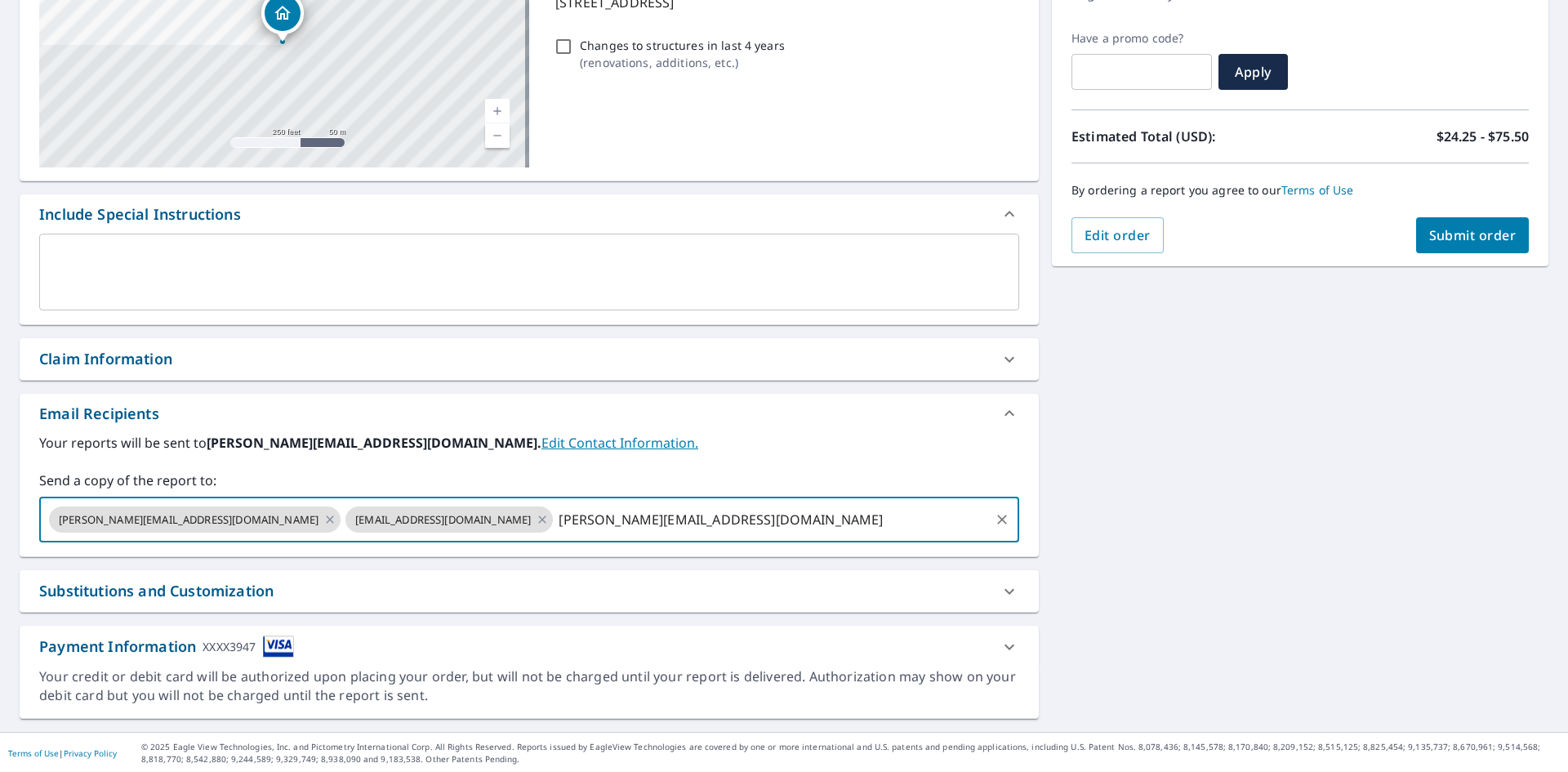
scroll to position [256, 0]
type input "[PERSON_NAME][EMAIL_ADDRESS][DOMAIN_NAME]"
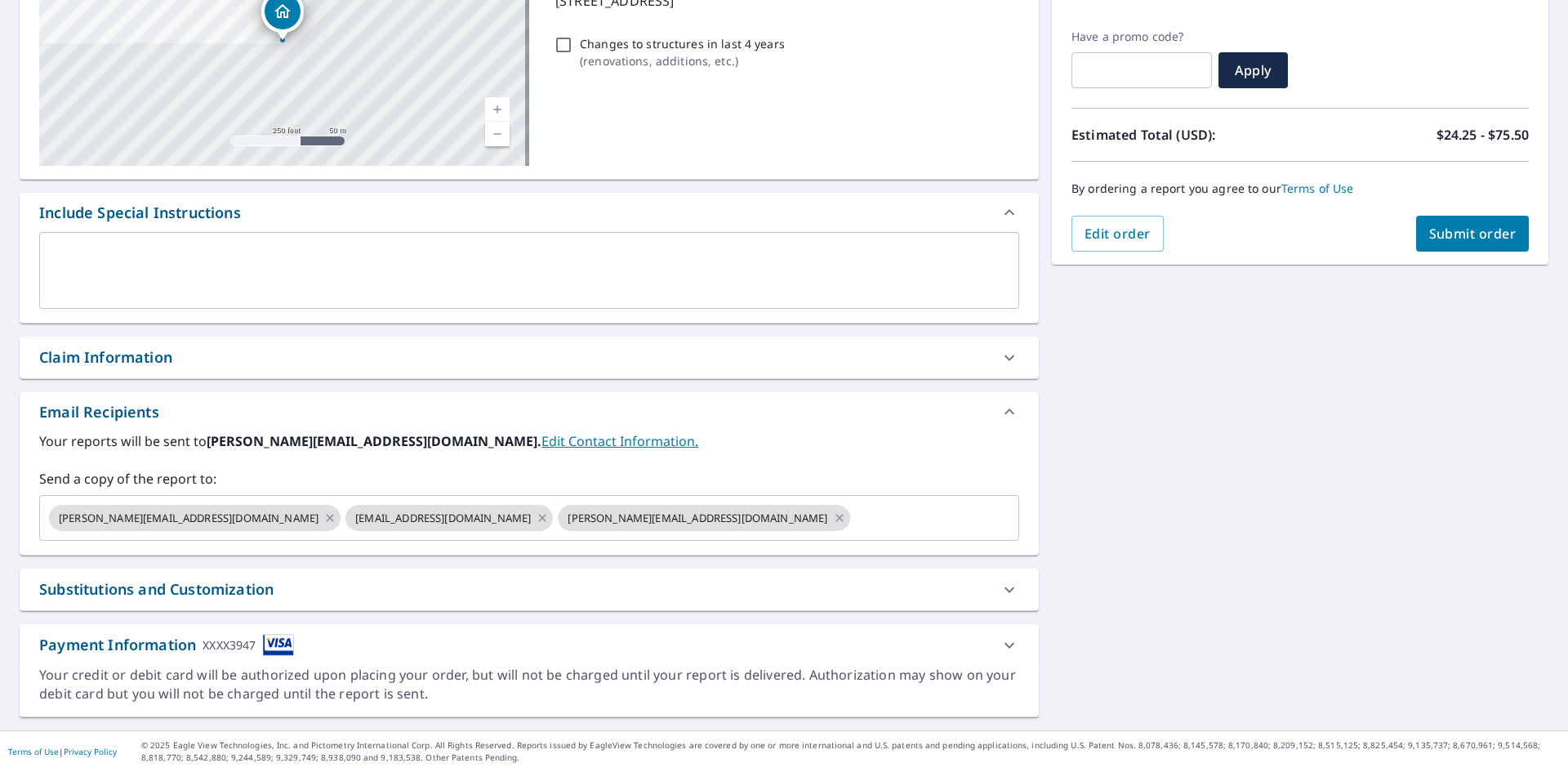
click at [607, 493] on div "Send a copy of the report to: [PERSON_NAME][EMAIL_ADDRESS][DOMAIN_NAME] [EMAIL_…" at bounding box center [529, 505] width 981 height 72
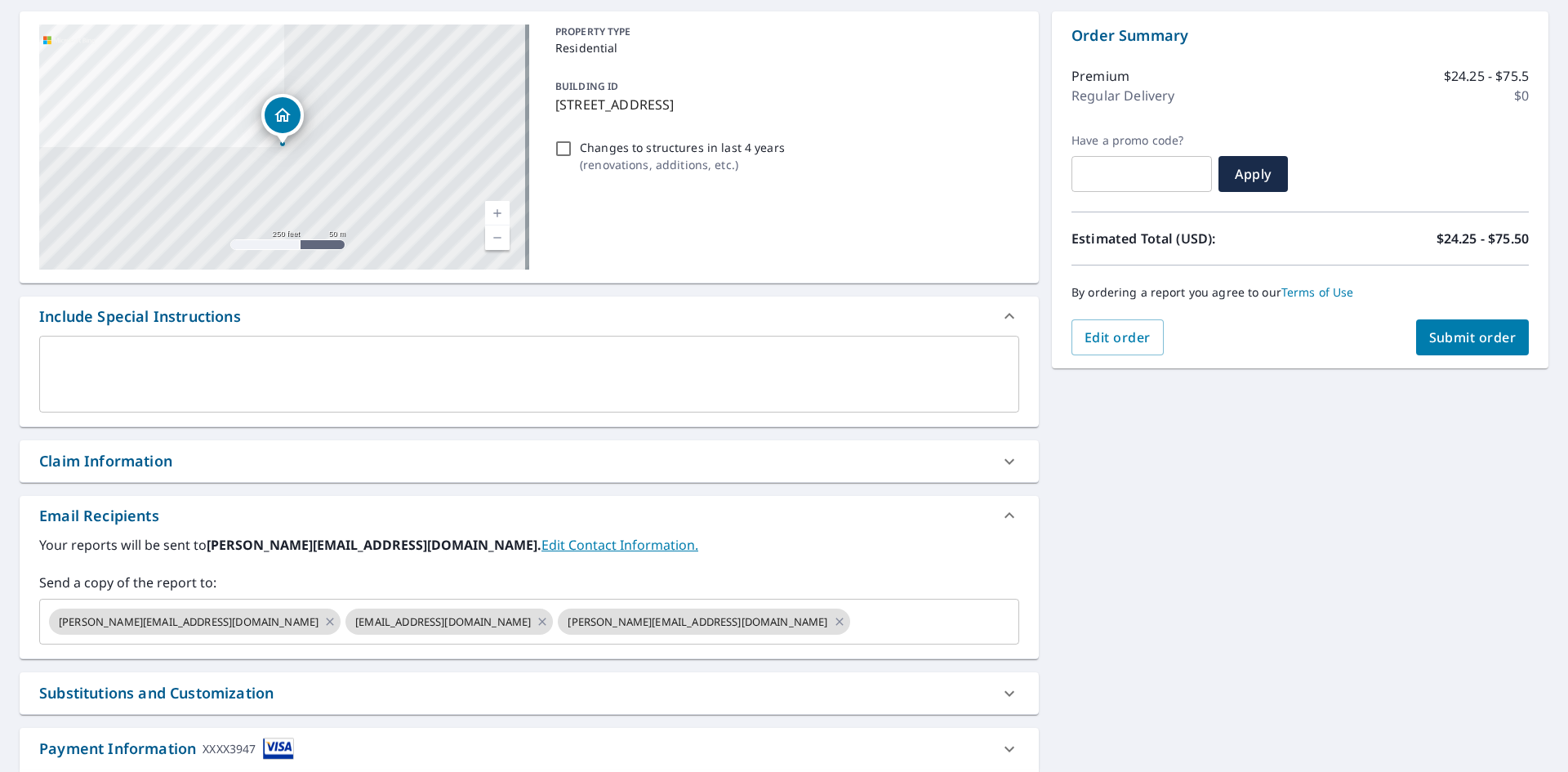
scroll to position [93, 0]
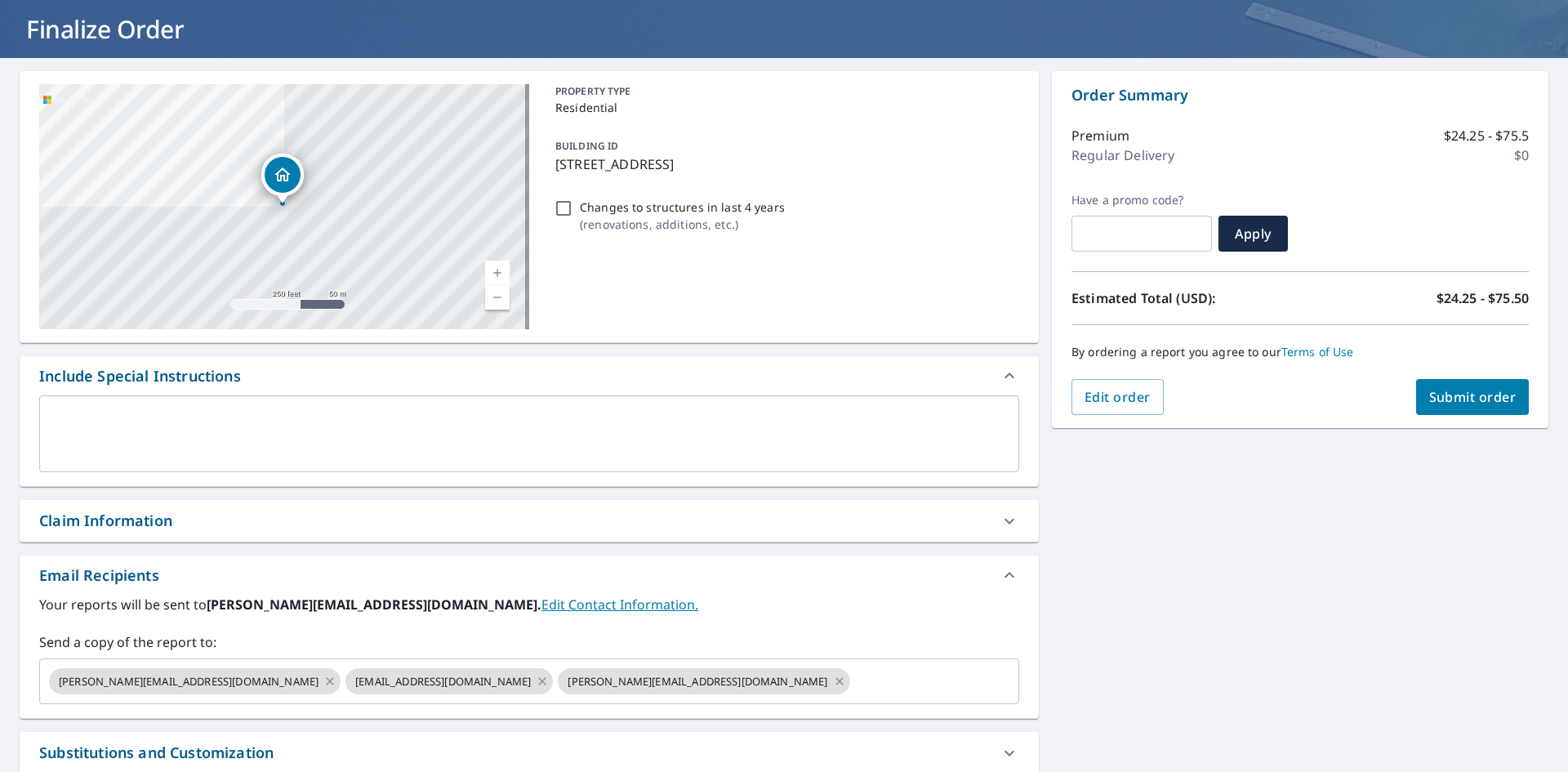
click at [1471, 397] on span "Submit order" at bounding box center [1473, 397] width 88 height 18
checkbox input "true"
